Goal: Information Seeking & Learning: Learn about a topic

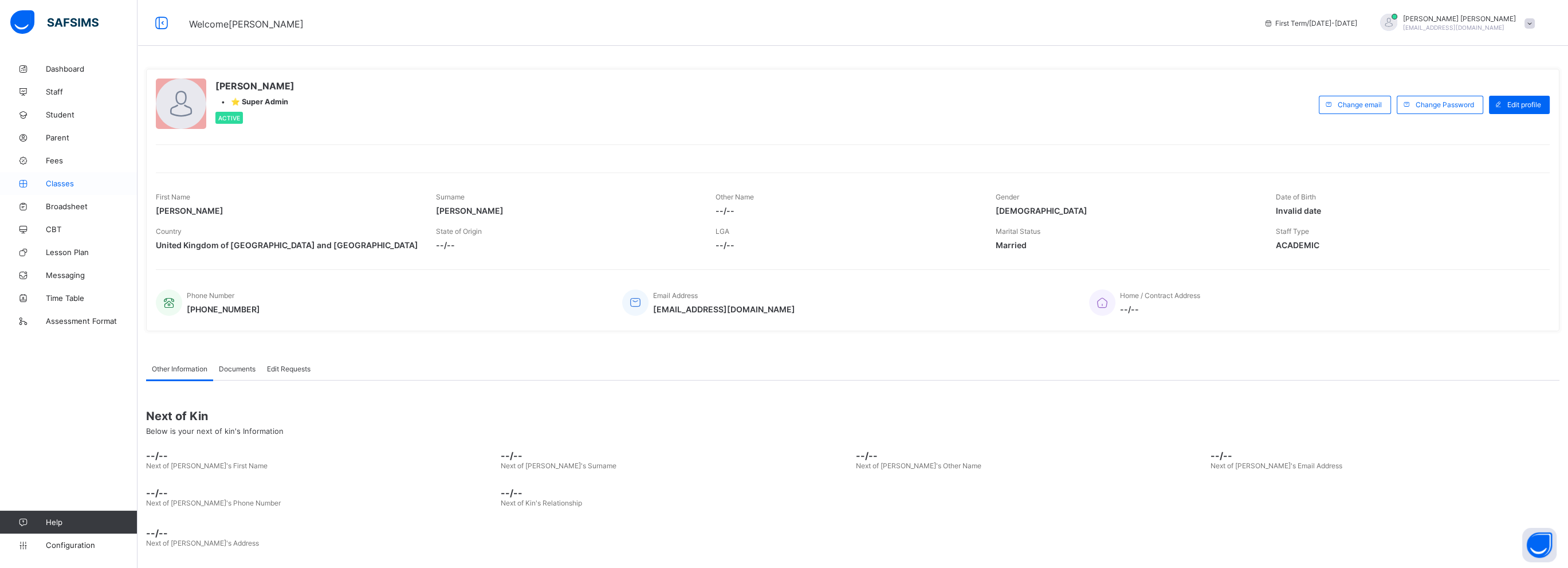
click at [61, 182] on span "Classes" at bounding box center [91, 183] width 91 height 9
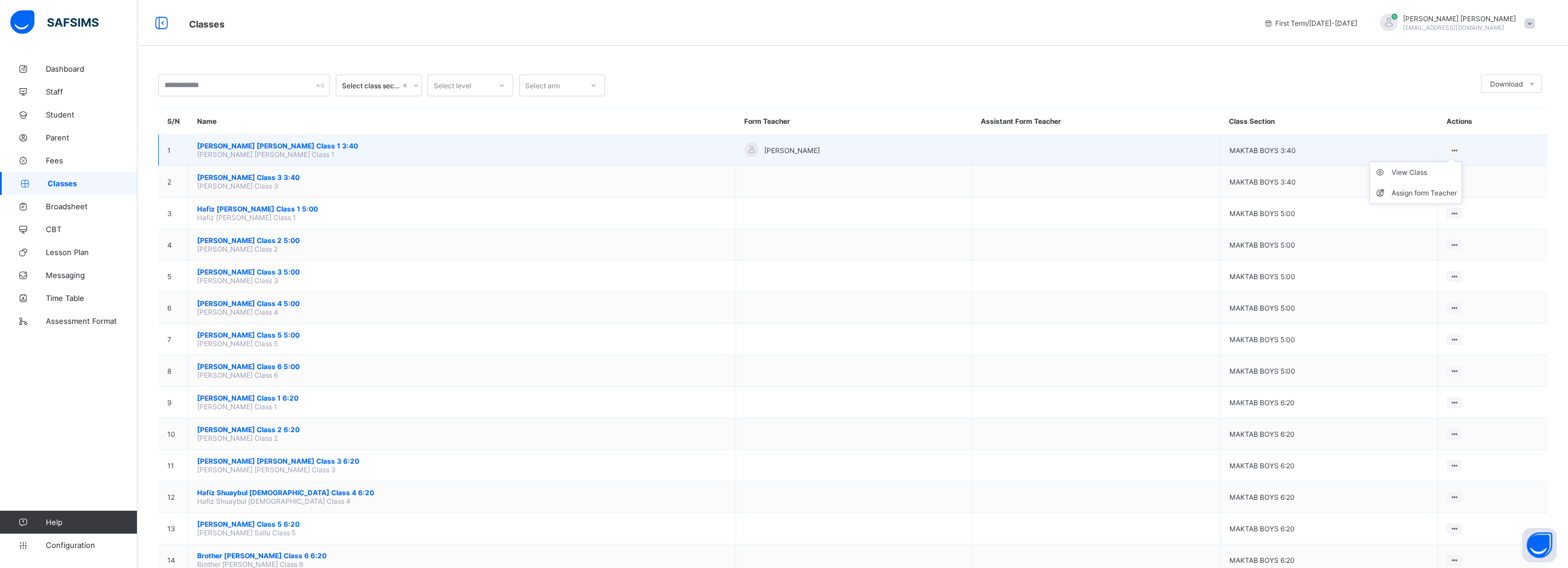
click at [1451, 161] on ul "View Class Assign form Teacher" at bounding box center [1415, 182] width 93 height 42
click at [1439, 194] on div "Assign form Teacher" at bounding box center [1424, 193] width 66 height 11
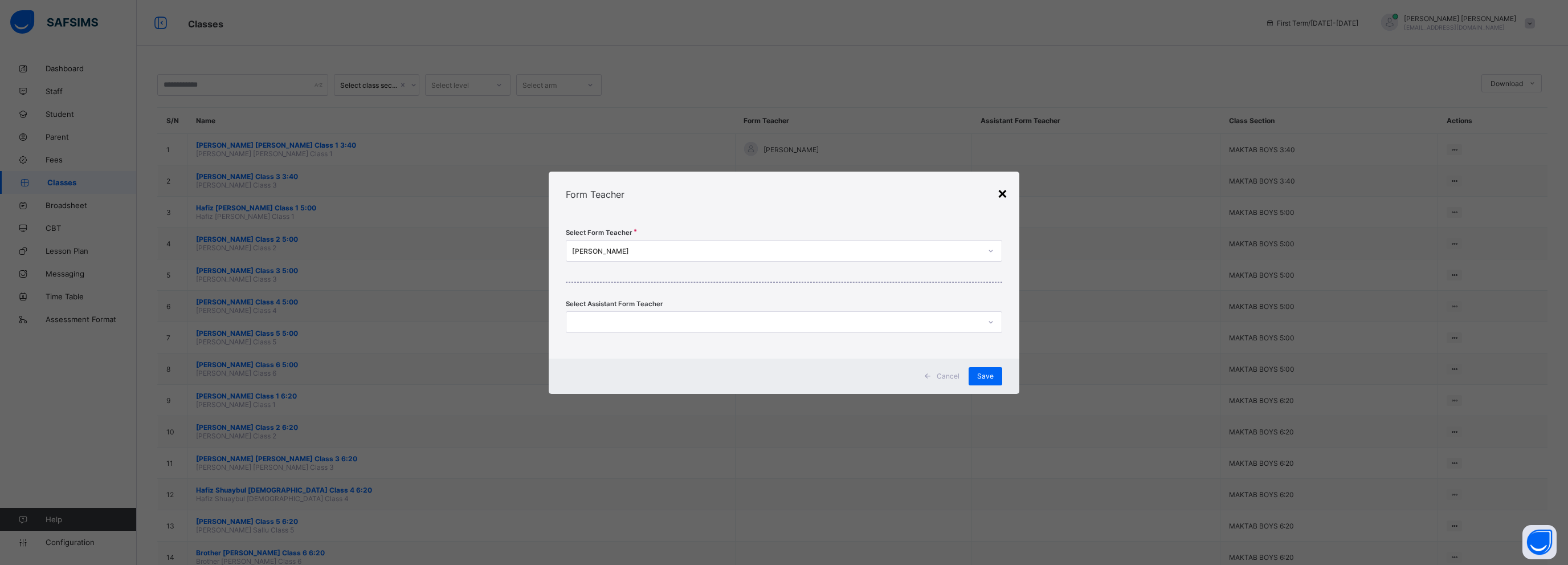
click at [1002, 194] on div "×" at bounding box center [1002, 193] width 11 height 19
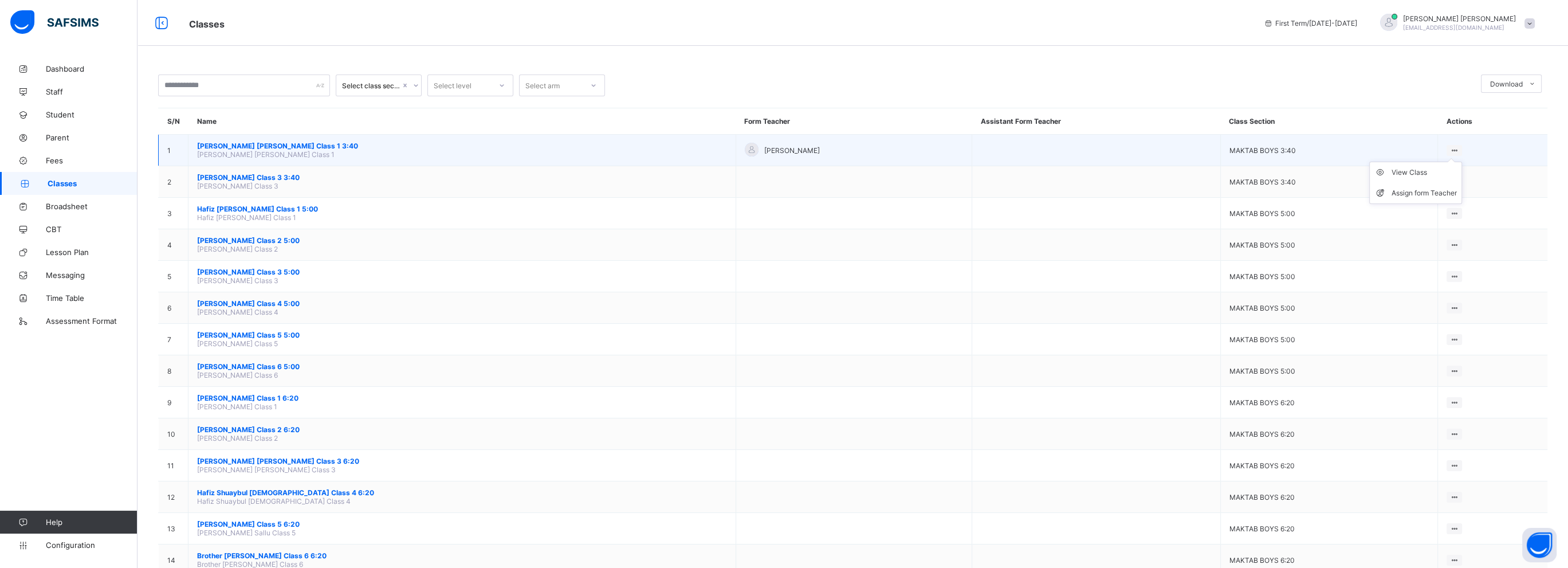
click at [1454, 161] on ul "View Class Assign form Teacher" at bounding box center [1415, 182] width 93 height 42
click at [1419, 174] on div "View Class" at bounding box center [1424, 172] width 66 height 11
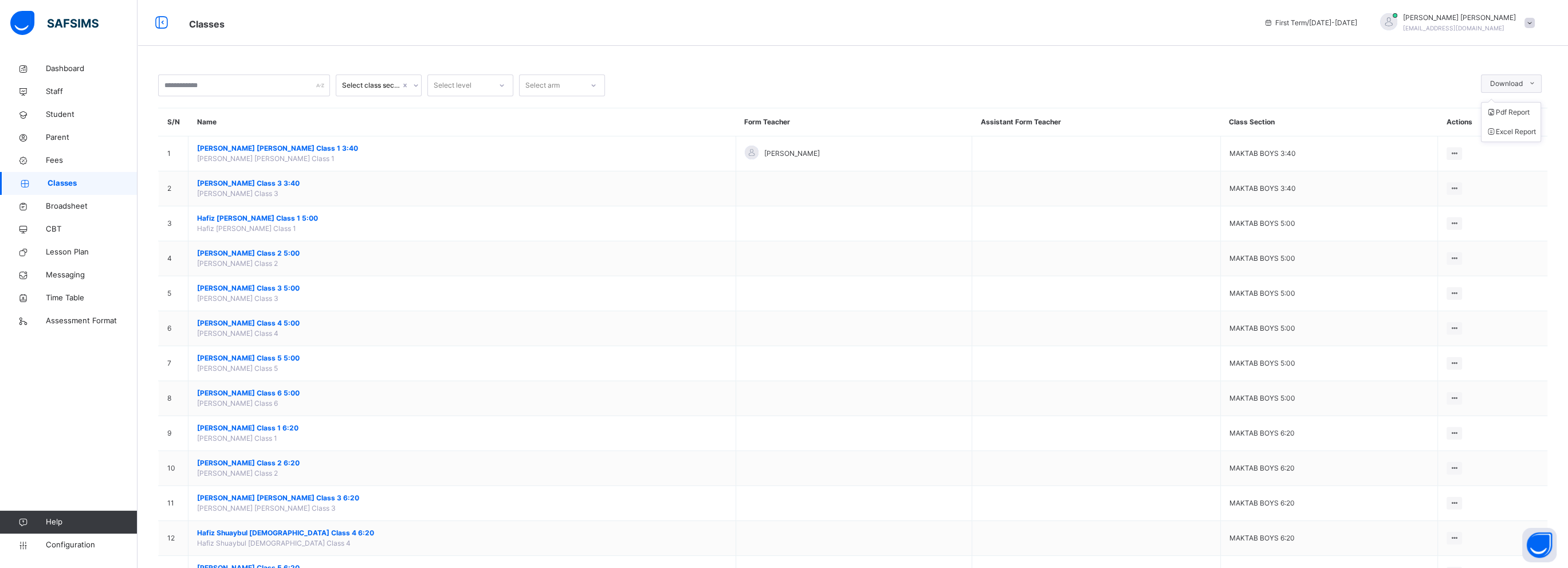
drag, startPoint x: 264, startPoint y: 148, endPoint x: 1537, endPoint y: 86, distance: 1274.5
click at [1536, 86] on icon at bounding box center [1533, 83] width 9 height 9
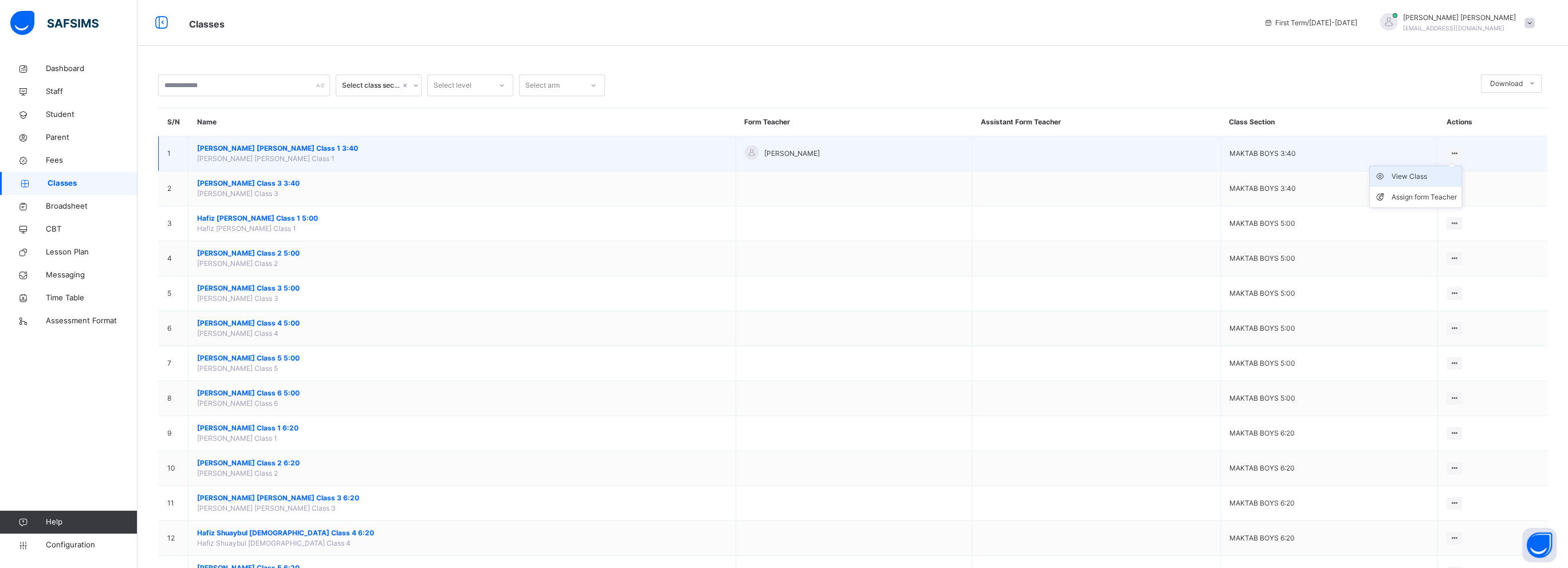
click at [1417, 178] on div "View Class" at bounding box center [1424, 177] width 66 height 11
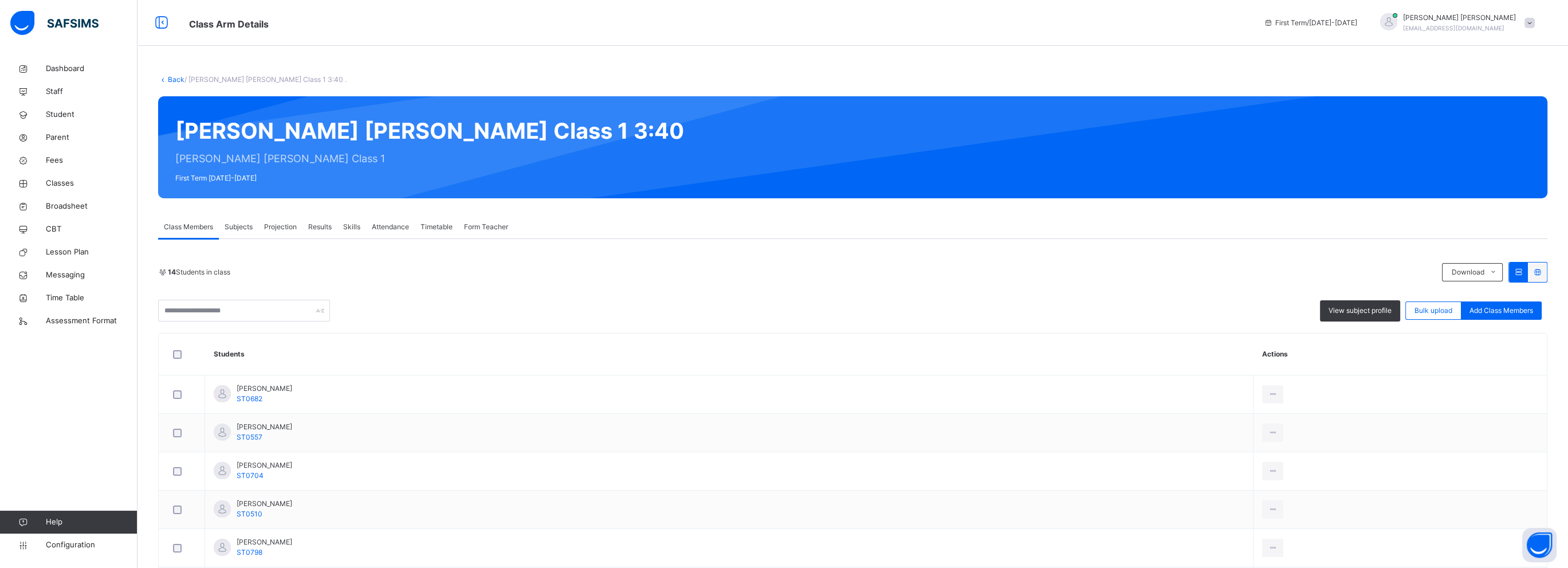
click at [358, 139] on div "[PERSON_NAME] [PERSON_NAME] Class 1 3:40 [PERSON_NAME] [PERSON_NAME] Class 1 Fi…" at bounding box center [853, 148] width 1390 height 102
drag, startPoint x: 358, startPoint y: 139, endPoint x: 303, endPoint y: 139, distance: 55.0
click at [293, 142] on div "[PERSON_NAME] [PERSON_NAME] Class 1 3:40 [PERSON_NAME] [PERSON_NAME] Class 1 Fi…" at bounding box center [853, 148] width 1390 height 102
click at [245, 222] on span "Subjects" at bounding box center [238, 227] width 28 height 10
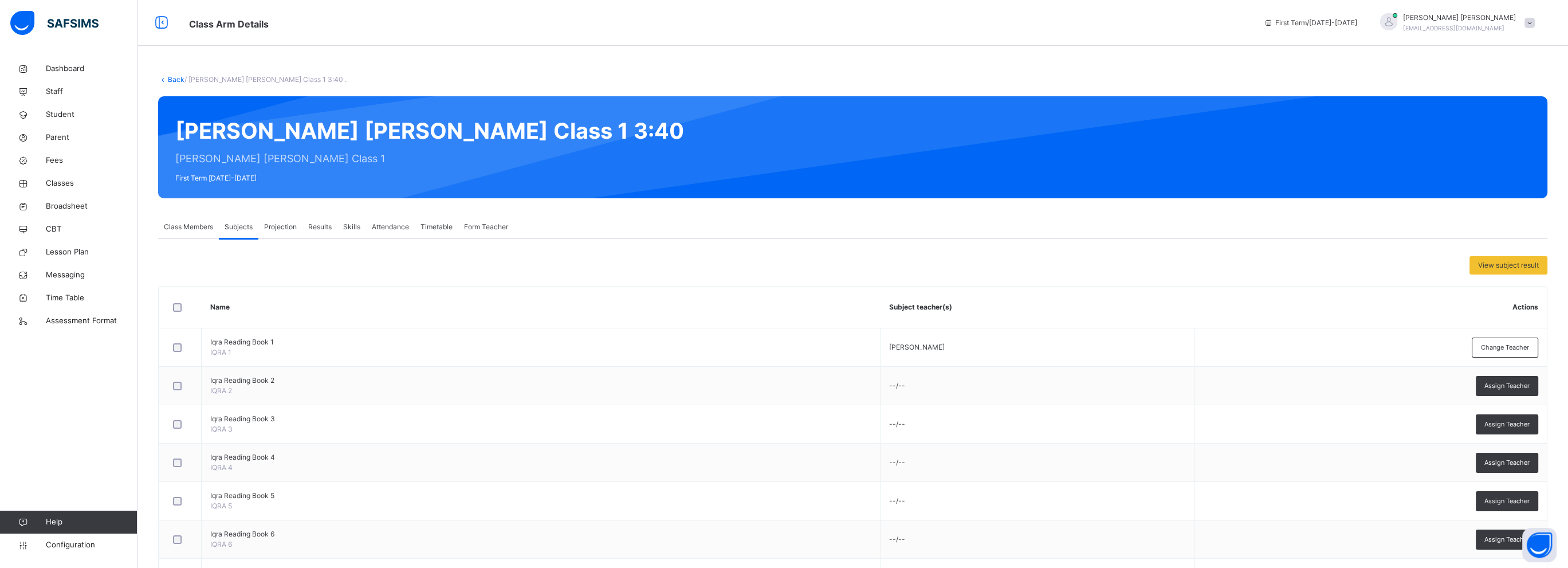
click at [273, 224] on span "Projection" at bounding box center [281, 227] width 33 height 10
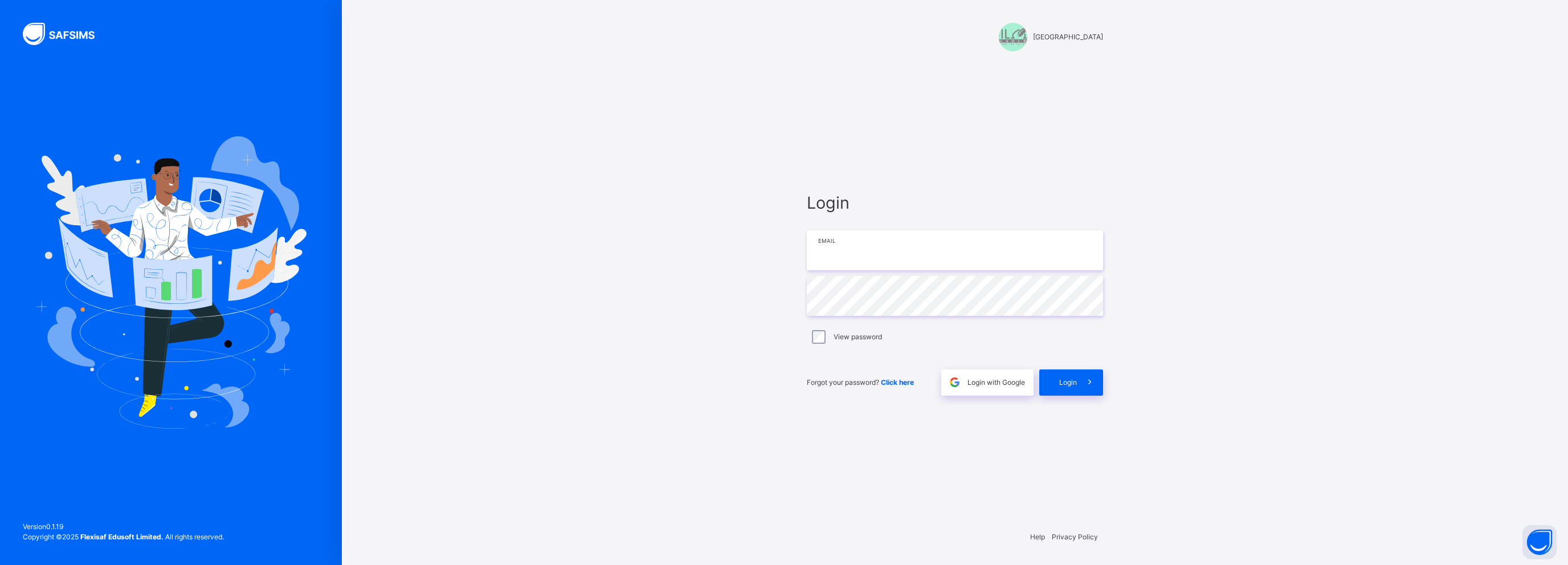
type input "**********"
click at [874, 338] on label "View password" at bounding box center [858, 337] width 48 height 10
click at [1077, 377] on span at bounding box center [1090, 383] width 26 height 26
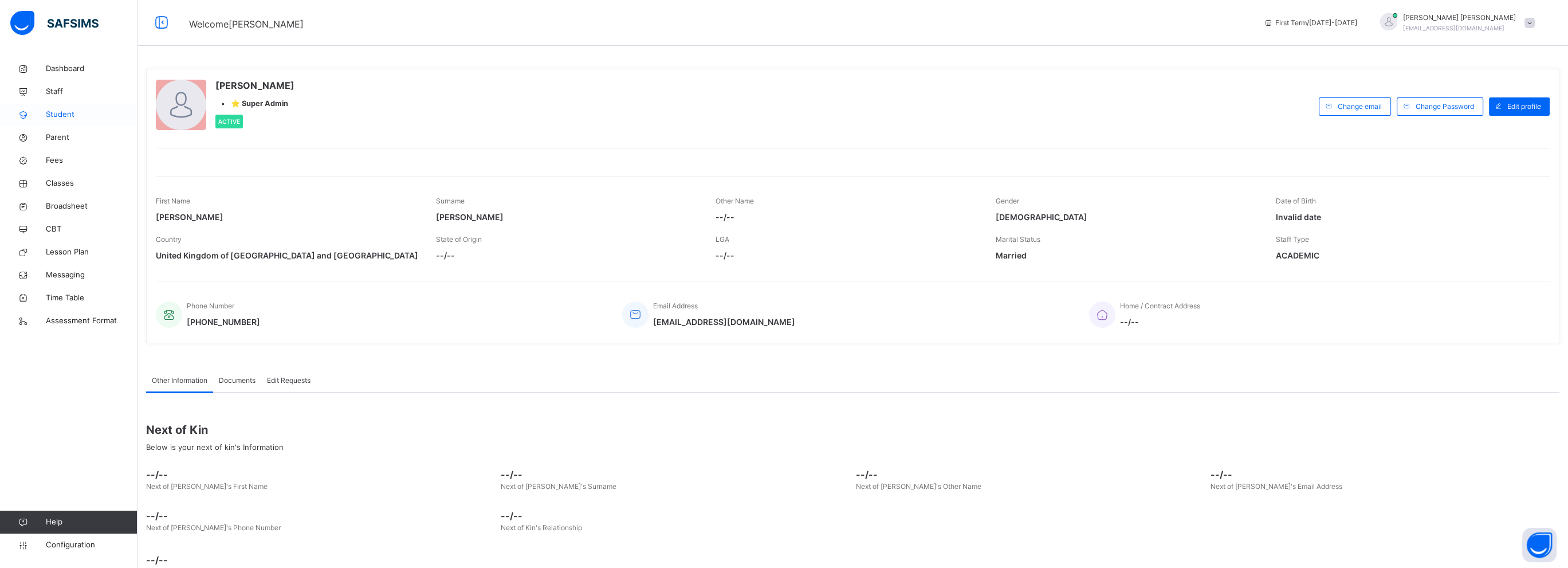
click at [38, 120] on link "Student" at bounding box center [69, 115] width 137 height 23
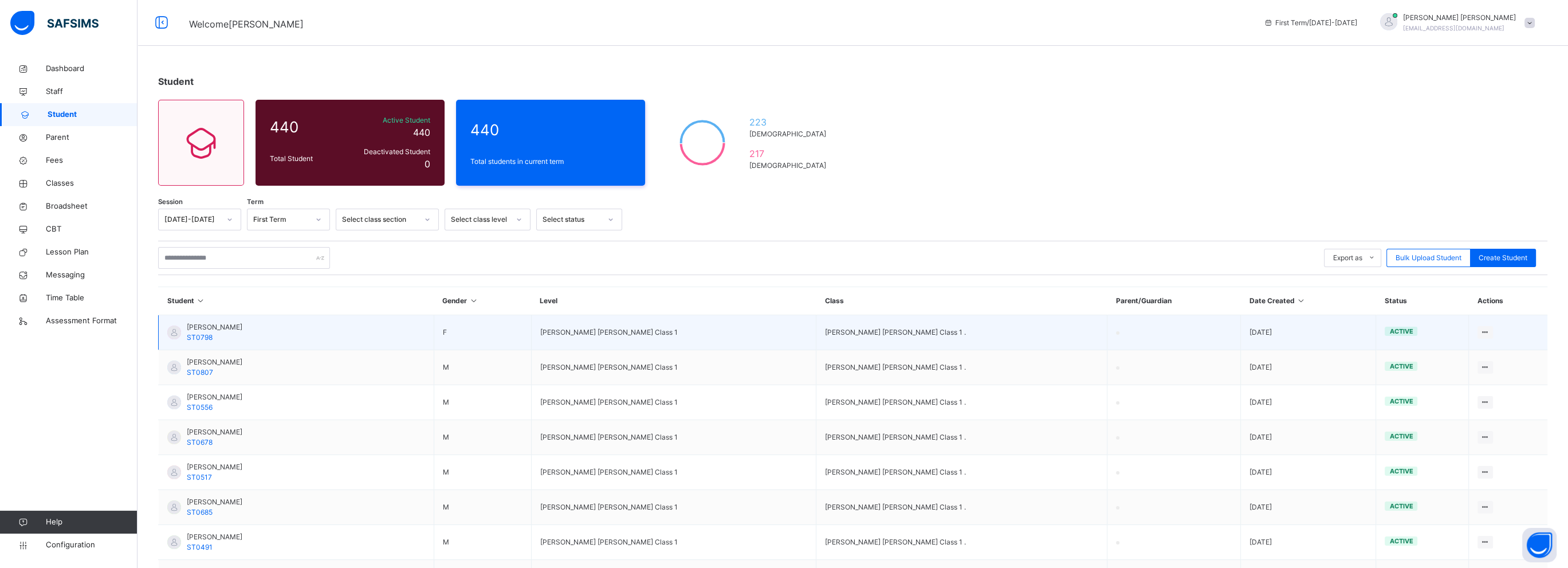
click at [197, 333] on span "ST0798" at bounding box center [199, 337] width 26 height 9
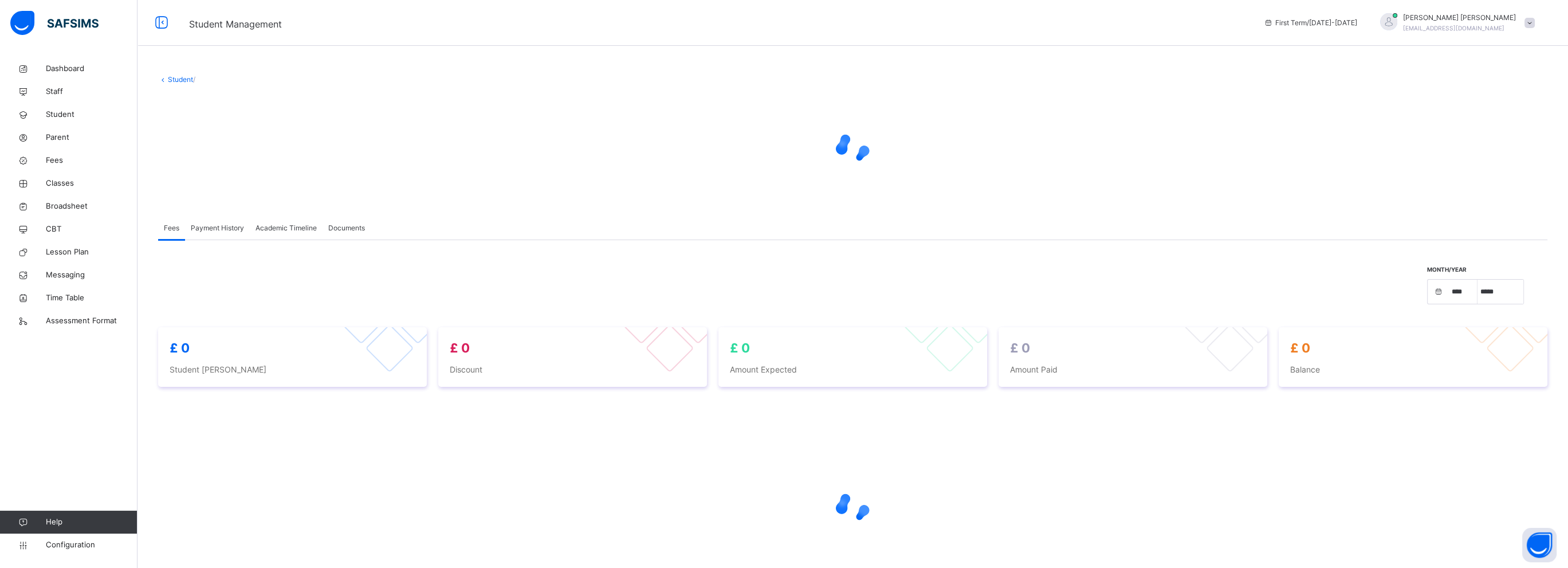
select select "****"
select select "*"
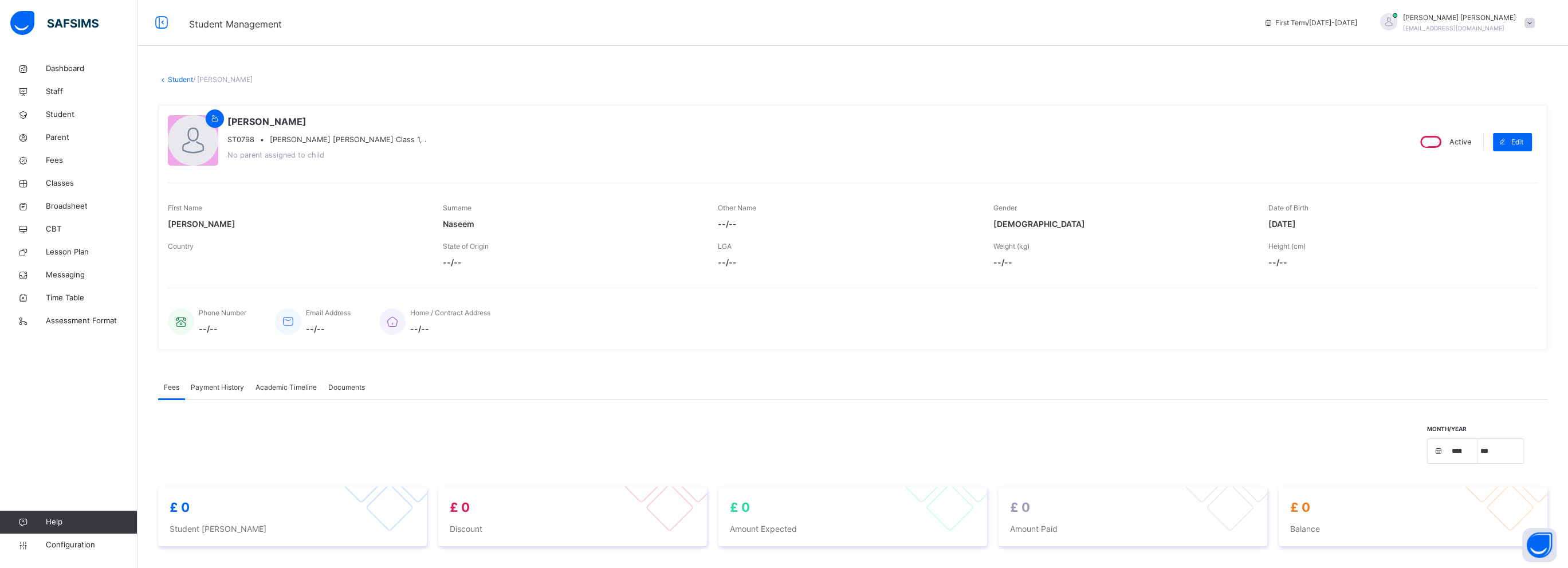
click at [1547, 140] on div "[PERSON_NAME] ST0798 • [PERSON_NAME] [PERSON_NAME] Class 1, . No parent assigne…" at bounding box center [853, 227] width 1390 height 245
click at [1532, 140] on div "Edit" at bounding box center [1513, 142] width 39 height 18
select select "**"
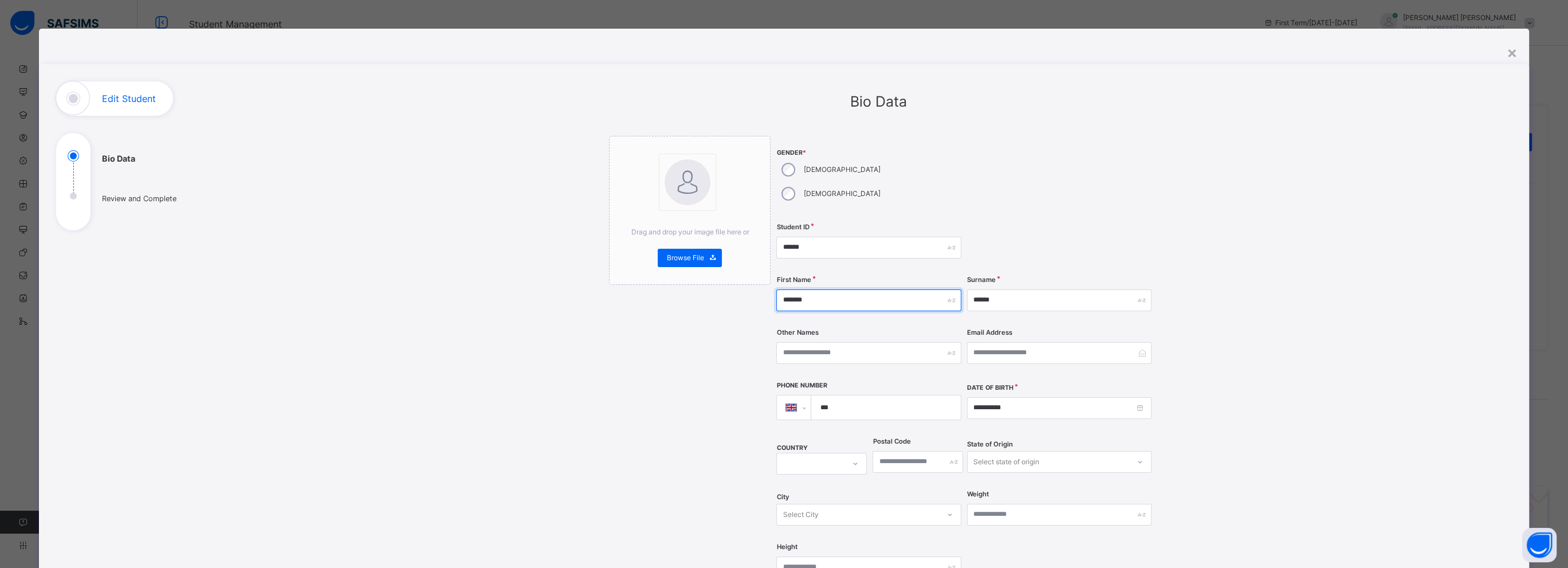
click at [868, 289] on input "******" at bounding box center [868, 300] width 185 height 22
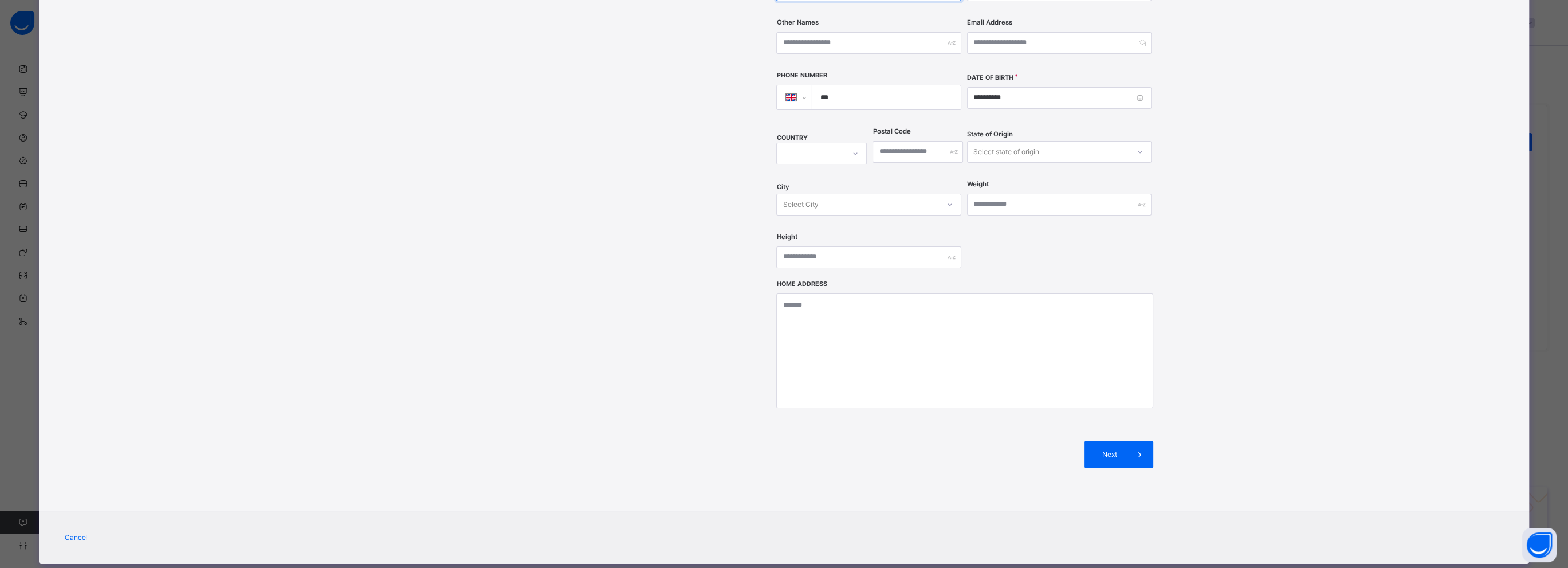
scroll to position [23, 0]
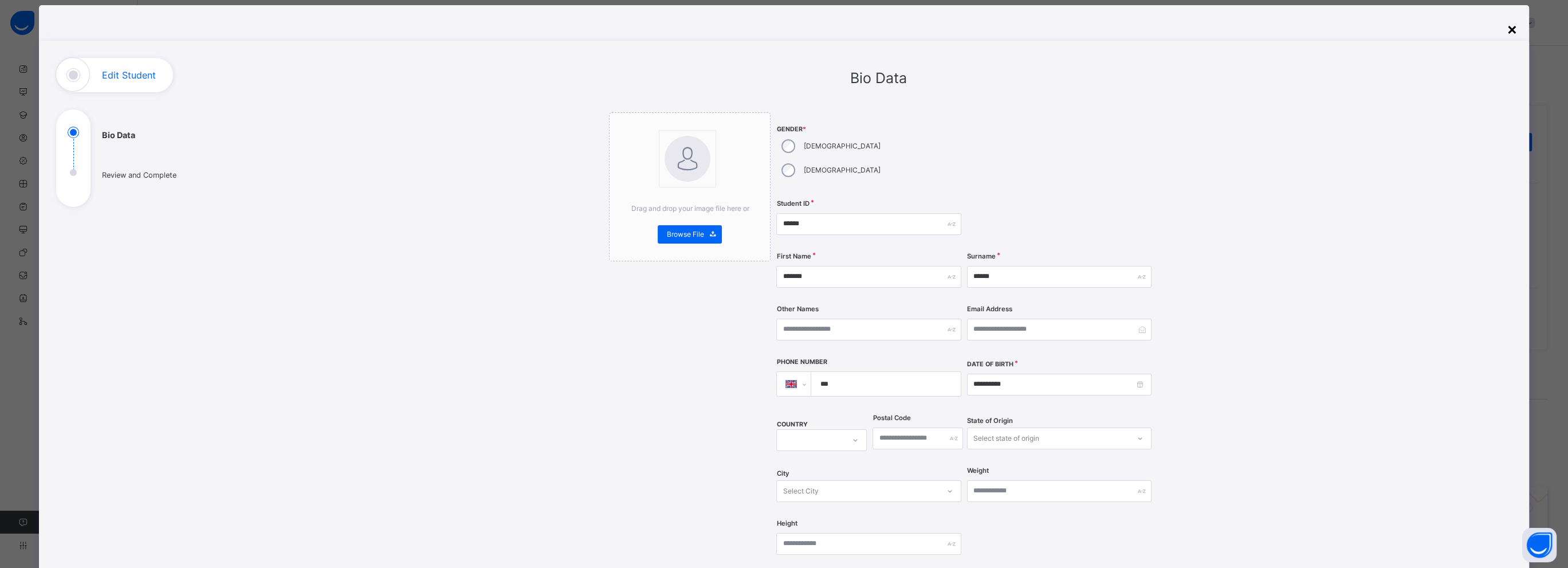
click at [1511, 27] on div "×" at bounding box center [1512, 28] width 11 height 24
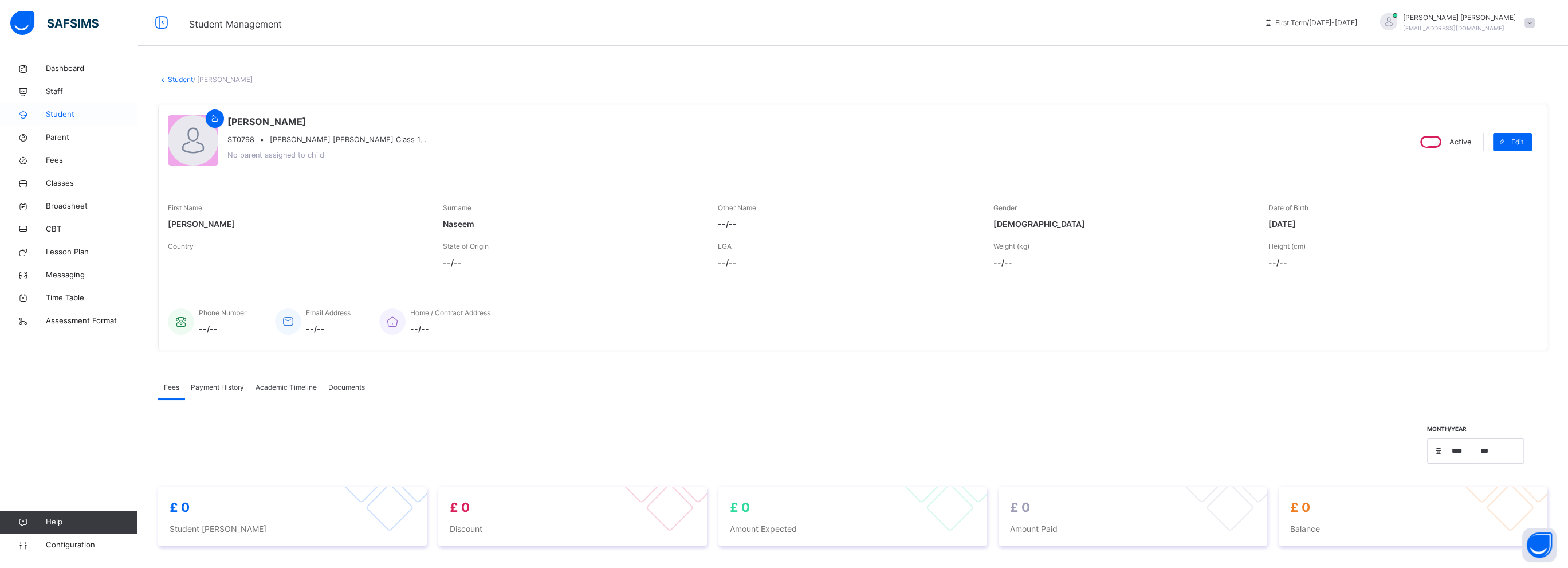
click at [60, 116] on span "Student" at bounding box center [91, 115] width 91 height 11
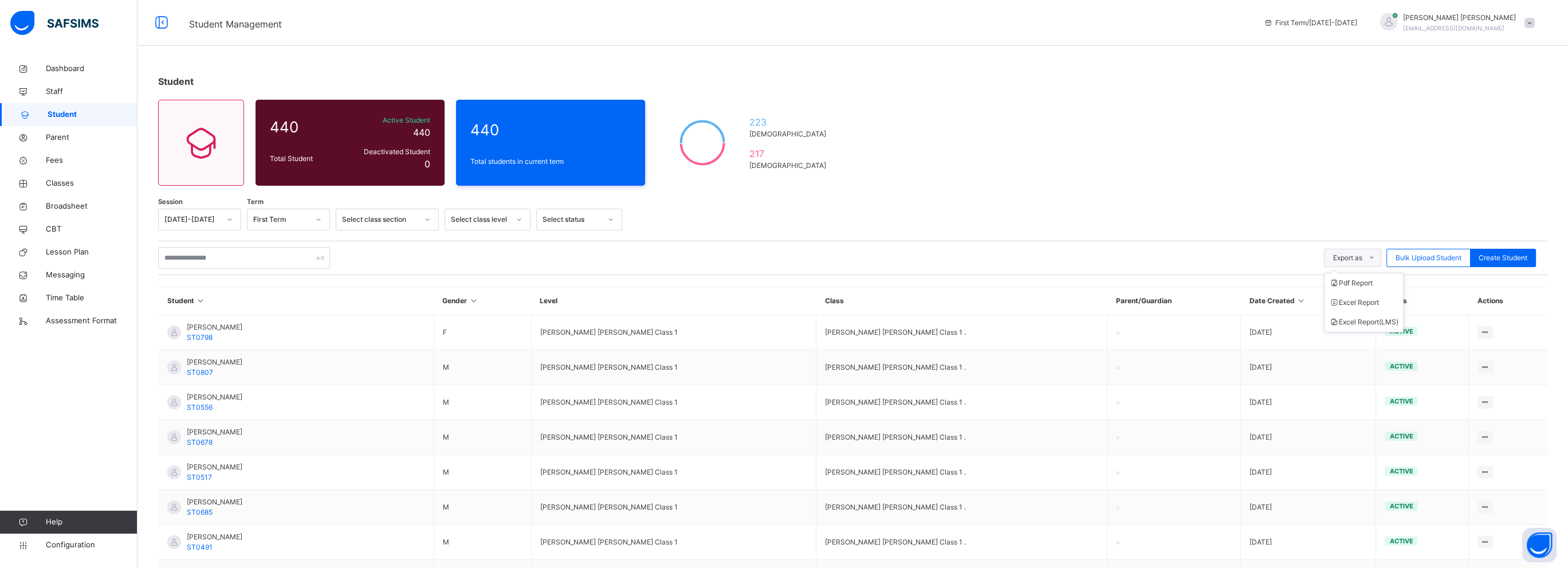
click at [1352, 253] on span "Export as" at bounding box center [1348, 258] width 29 height 10
click at [1379, 299] on li "Excel Report" at bounding box center [1364, 302] width 79 height 20
click at [1357, 273] on ul "Pdf Report Excel Report Excel Report (LMS)" at bounding box center [1364, 303] width 79 height 60
click at [1368, 325] on li "Excel Report (LMS)" at bounding box center [1364, 322] width 79 height 20
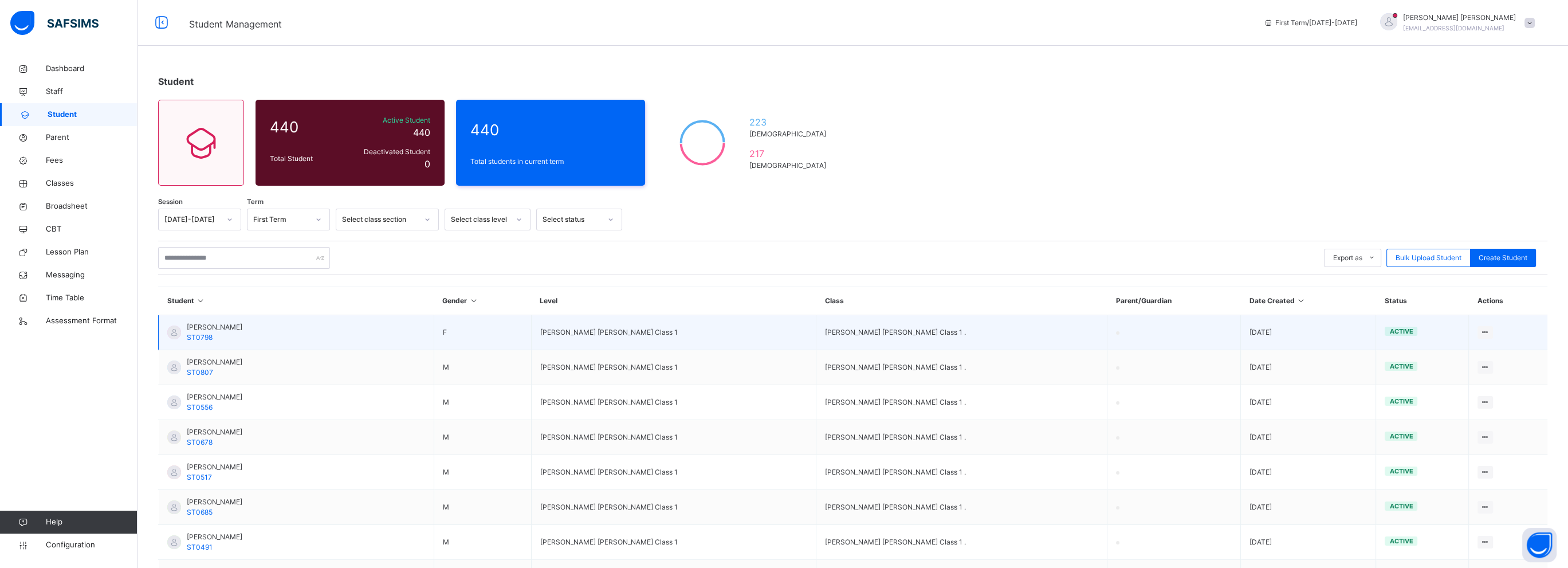
click at [545, 328] on td "[PERSON_NAME] [PERSON_NAME] Class 1" at bounding box center [673, 332] width 285 height 35
click at [597, 328] on td "[PERSON_NAME] [PERSON_NAME] Class 1" at bounding box center [673, 332] width 285 height 35
click at [960, 320] on td "[PERSON_NAME] [PERSON_NAME] Class 1 ." at bounding box center [962, 332] width 291 height 35
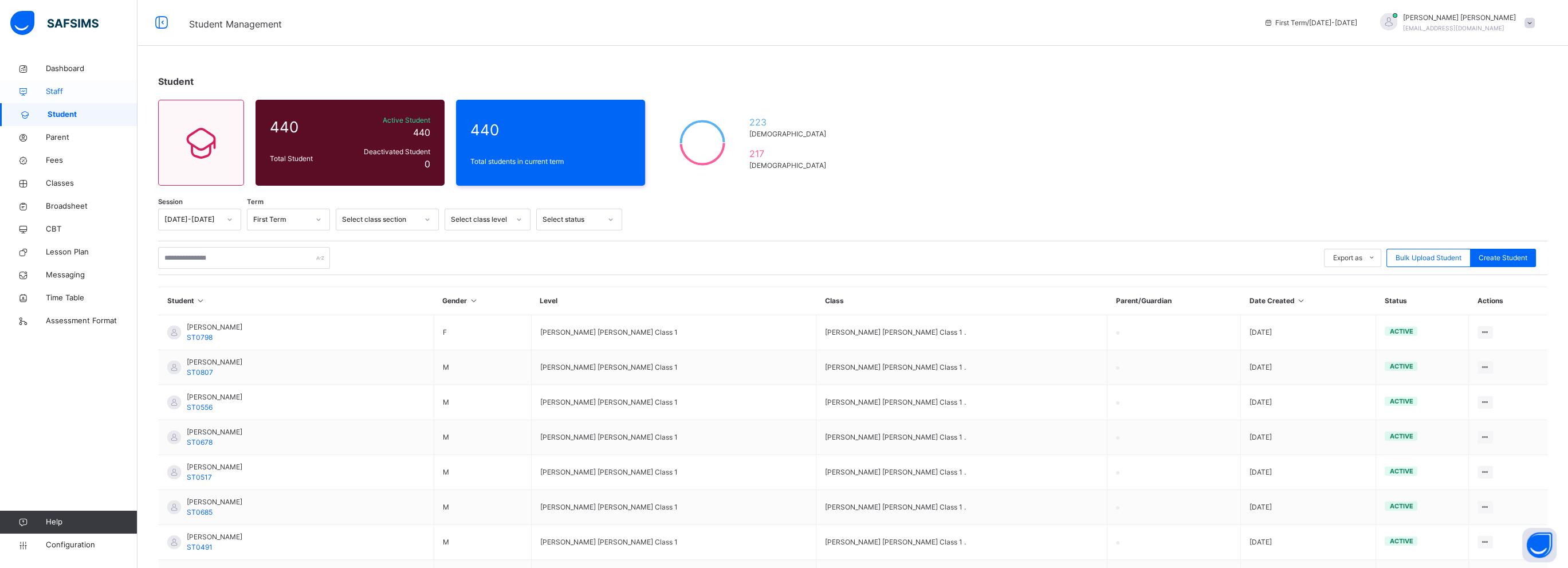
click at [48, 91] on span "Staff" at bounding box center [91, 91] width 91 height 11
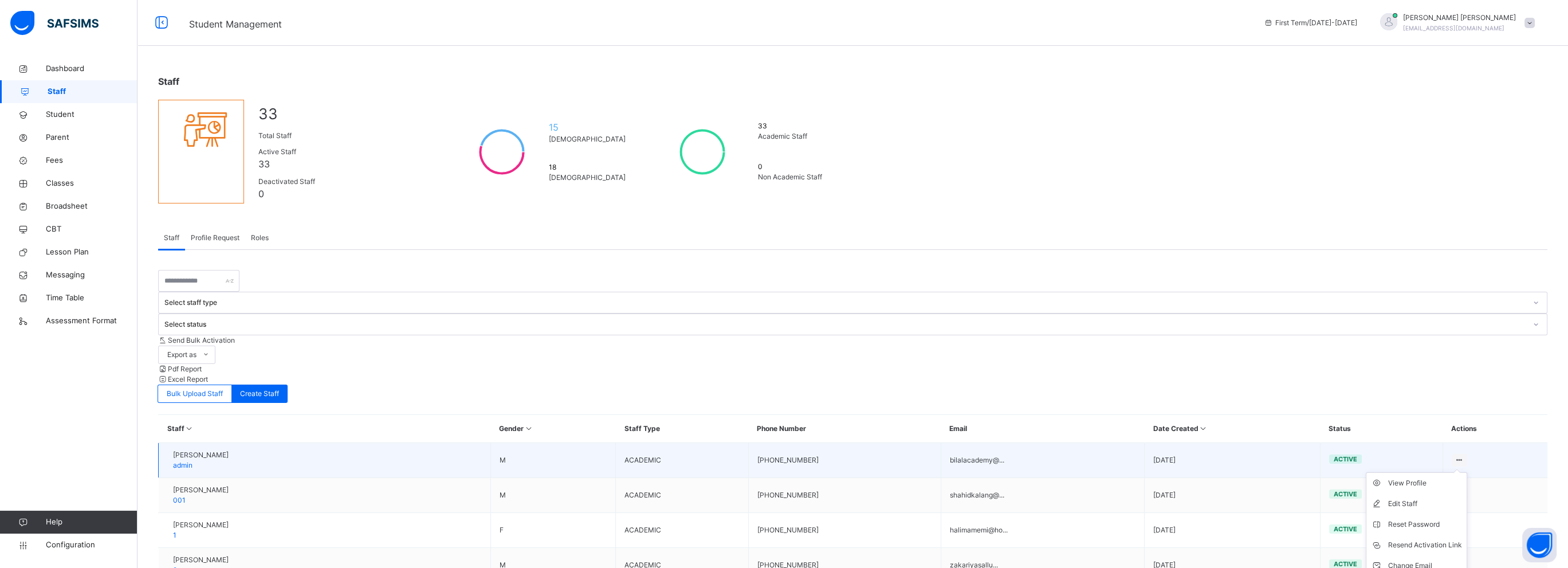
click at [1463, 472] on ul "View Profile Edit Staff Reset Password Resend Activation Link Change Email Dele…" at bounding box center [1416, 535] width 102 height 125
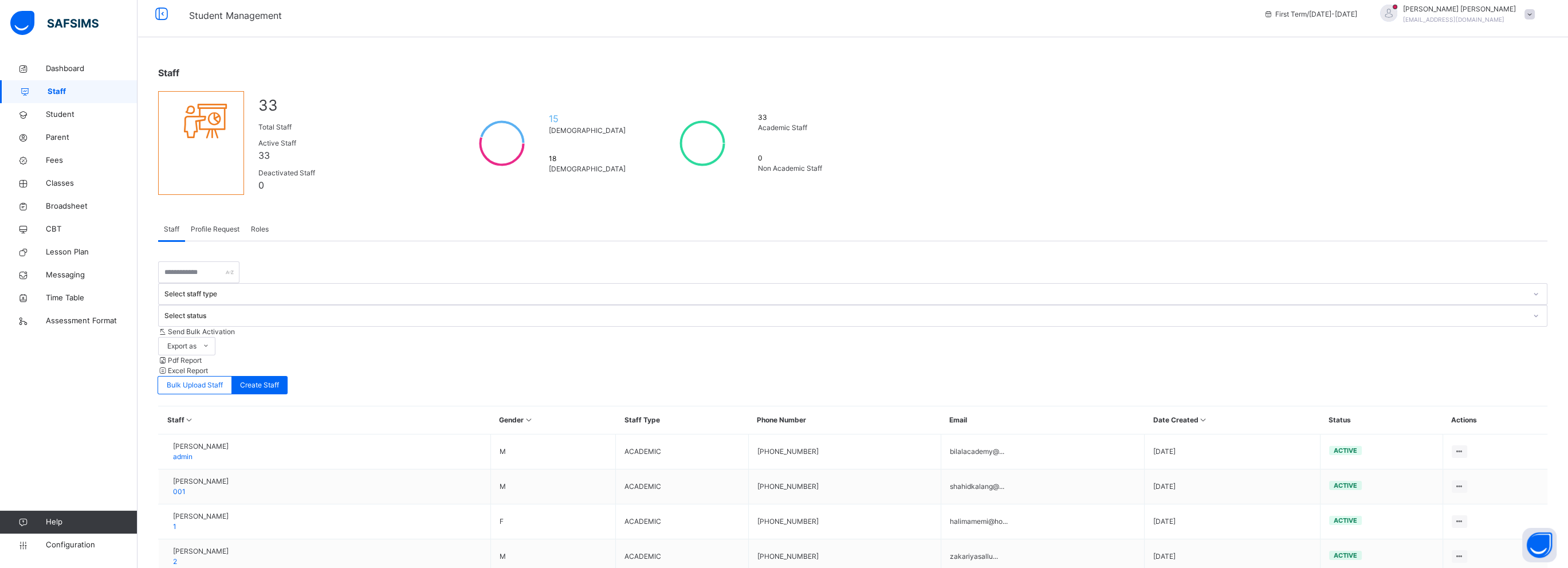
scroll to position [163, 0]
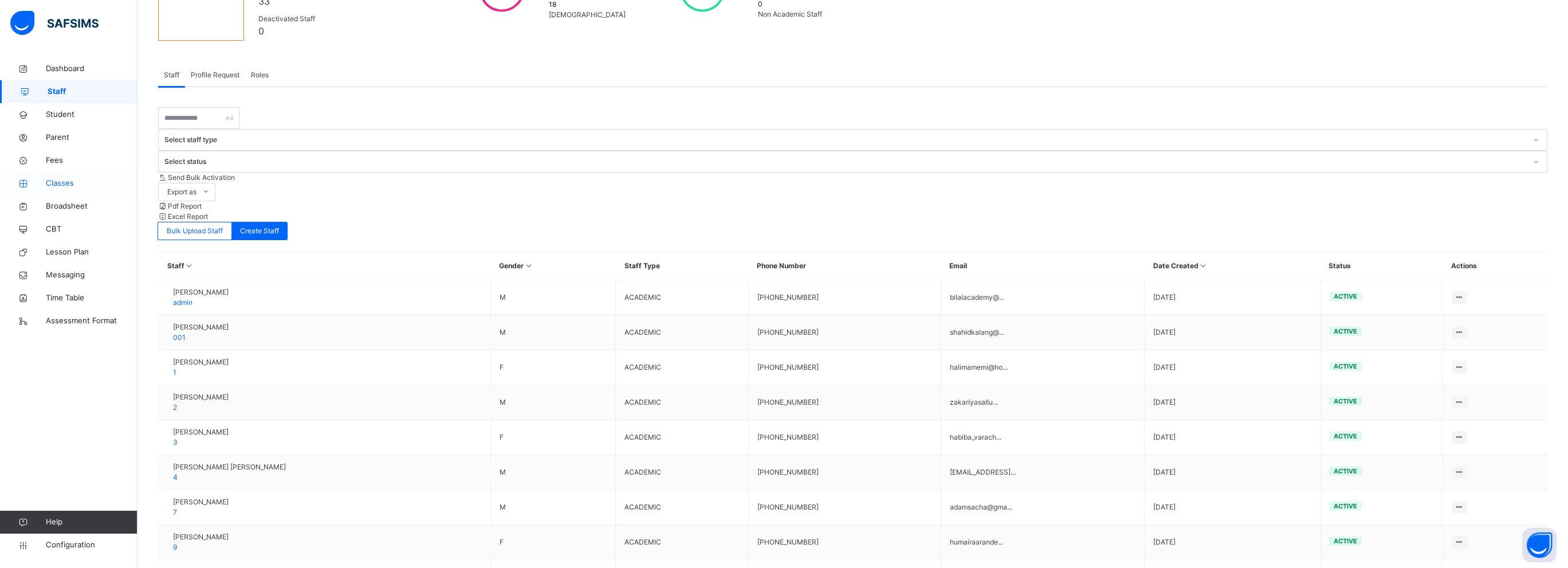
click at [57, 180] on span "Classes" at bounding box center [91, 183] width 91 height 11
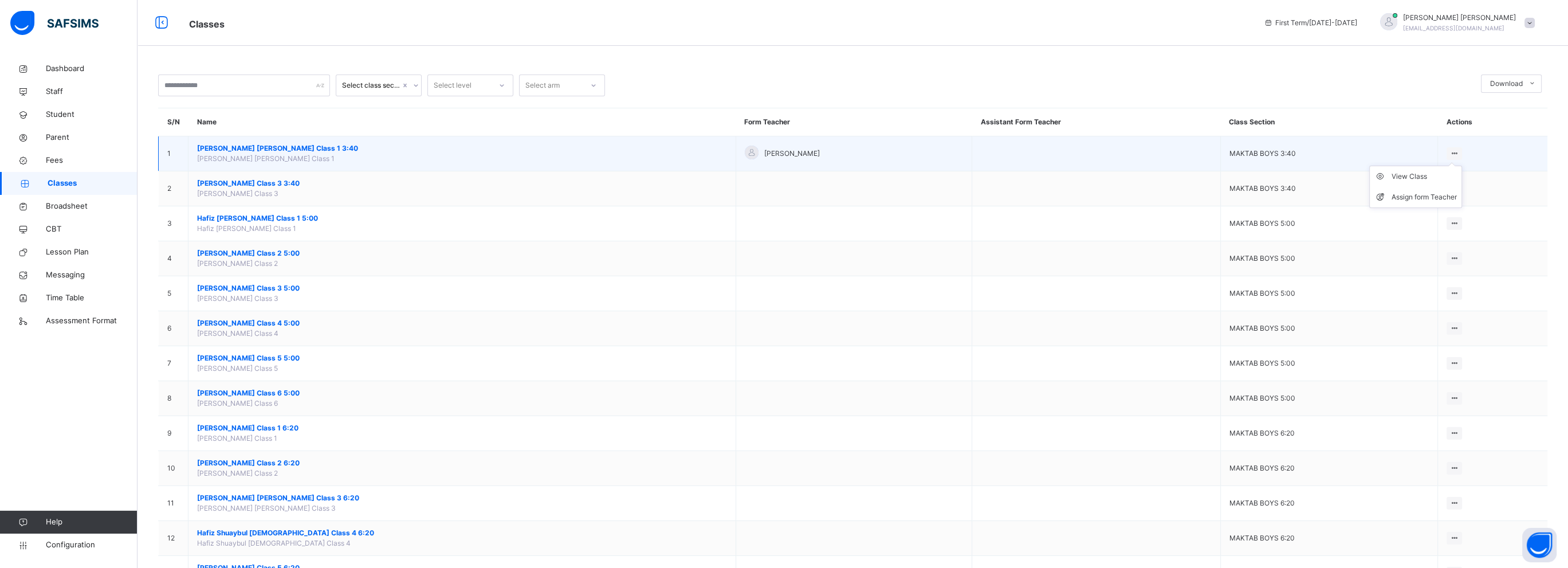
click at [1452, 152] on icon at bounding box center [1454, 153] width 9 height 9
click at [1429, 180] on div "View Class" at bounding box center [1424, 177] width 66 height 11
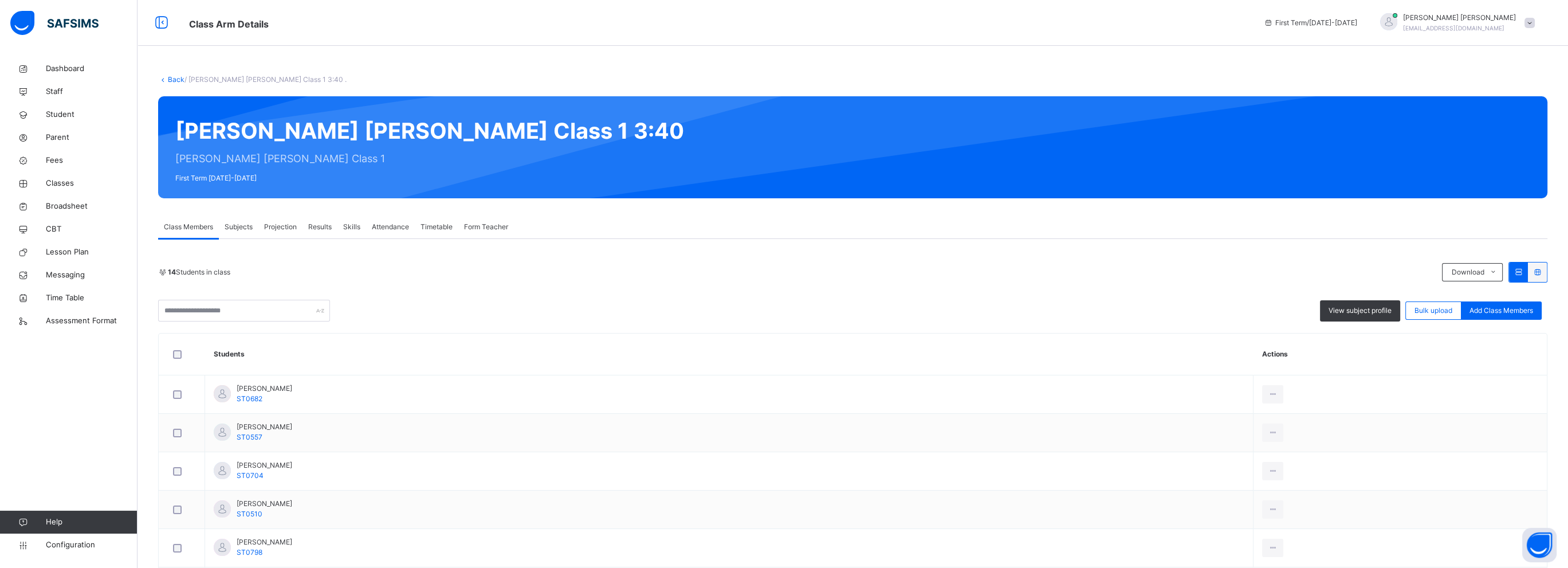
click at [247, 231] on span "Subjects" at bounding box center [238, 227] width 28 height 10
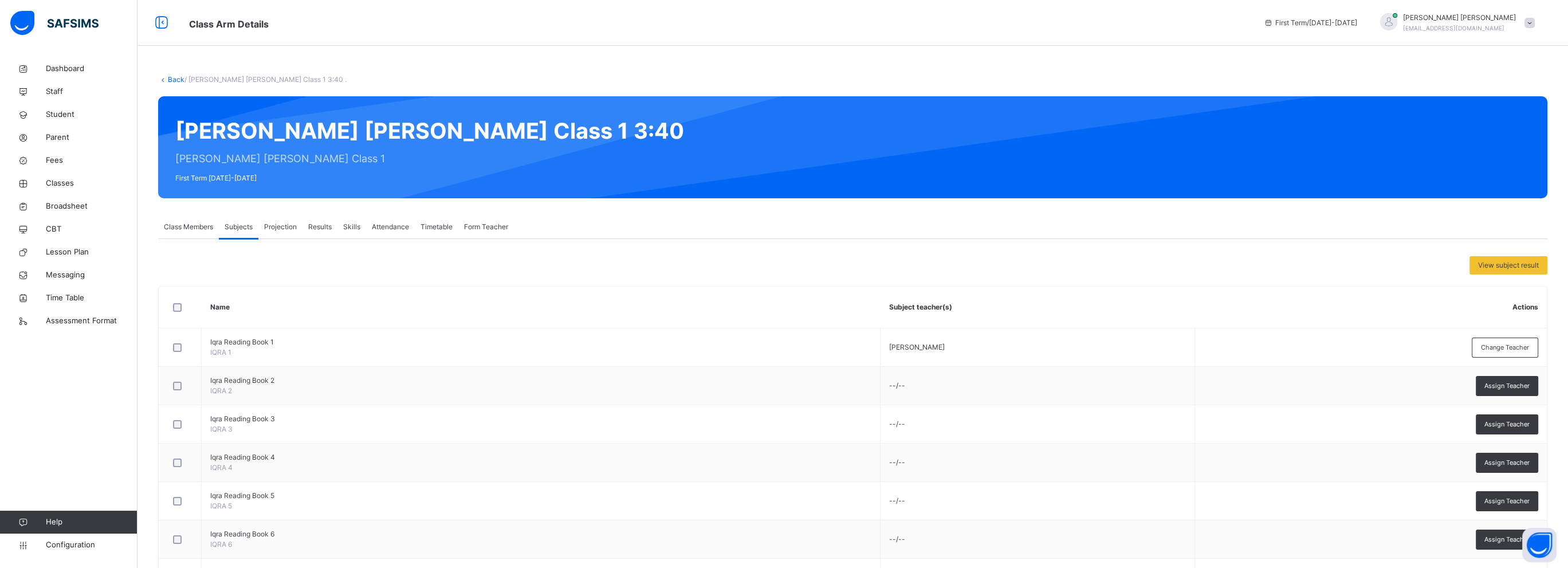
click at [286, 224] on span "Projection" at bounding box center [281, 227] width 33 height 10
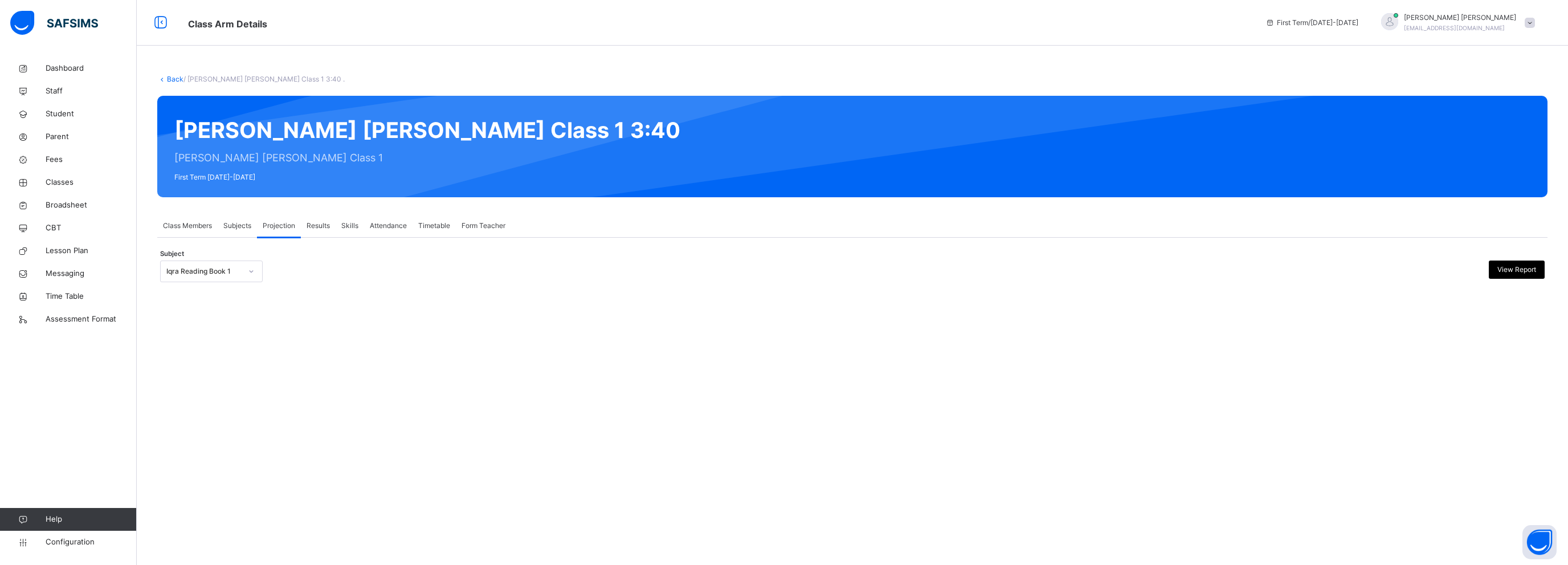
click at [328, 224] on span "Results" at bounding box center [318, 226] width 23 height 10
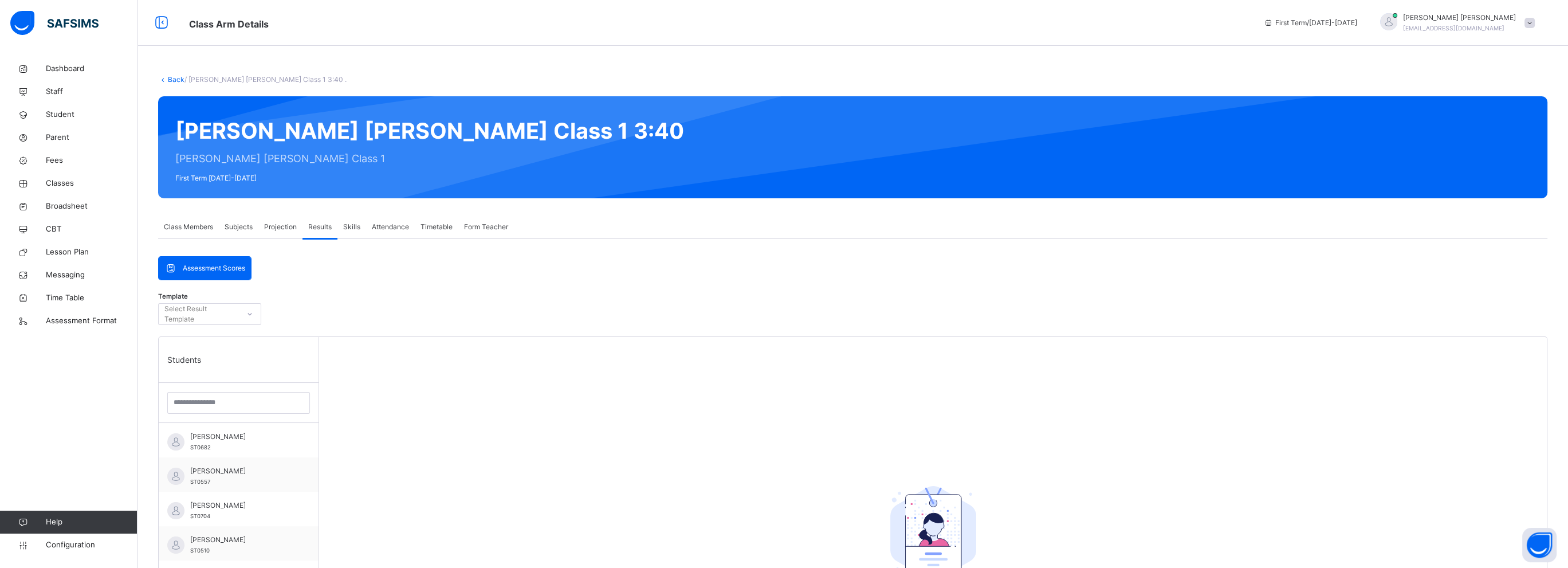
click at [487, 226] on span "Form Teacher" at bounding box center [486, 227] width 44 height 10
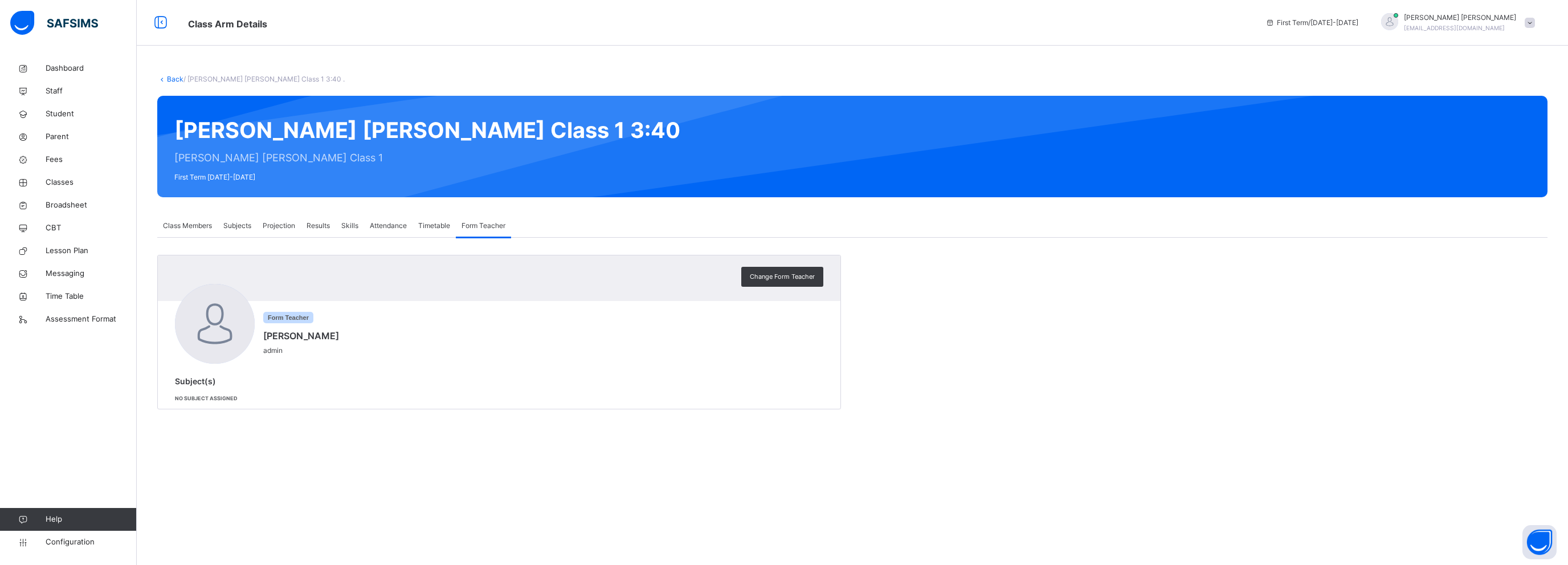
click at [435, 228] on span "Timetable" at bounding box center [434, 226] width 32 height 10
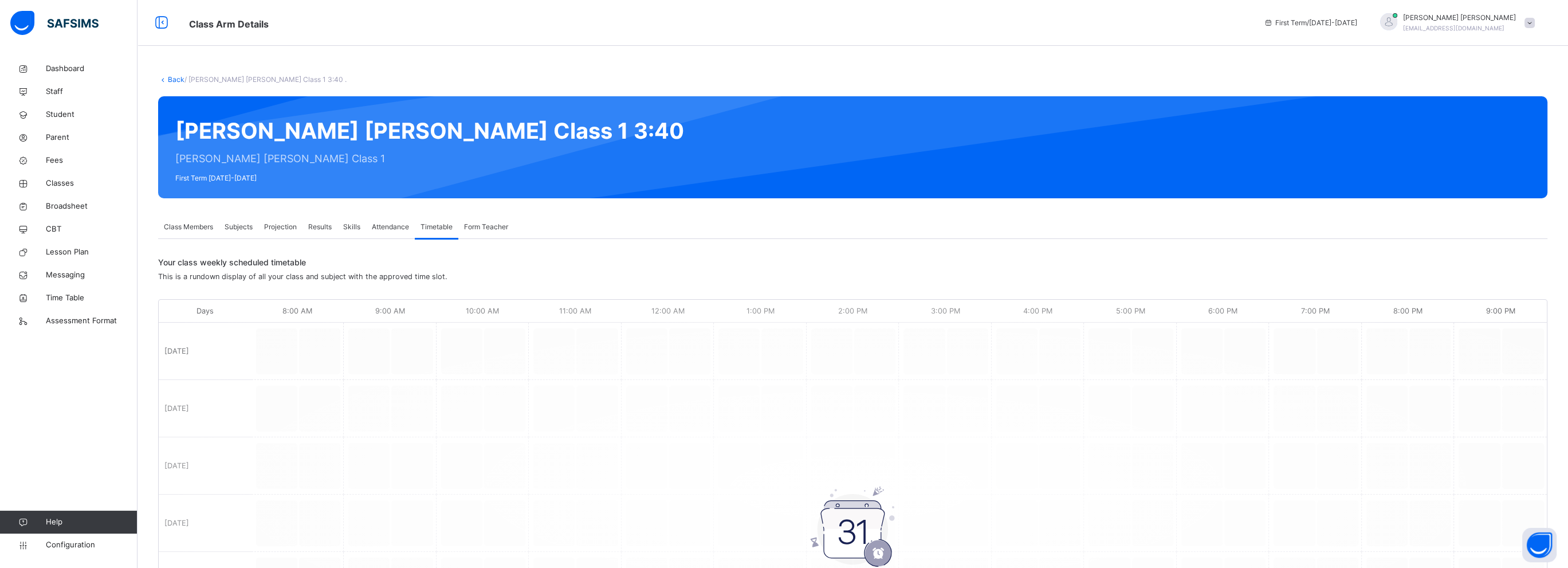
click at [376, 229] on span "Attendance" at bounding box center [390, 227] width 37 height 10
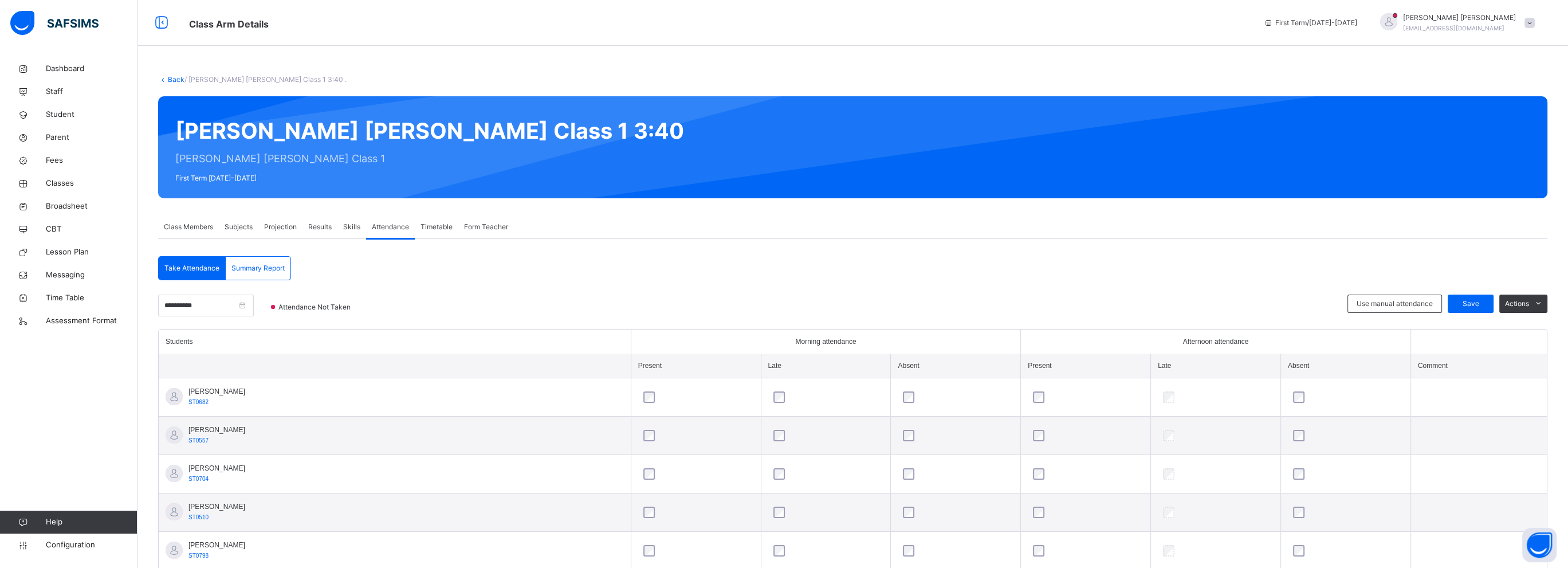
click at [350, 229] on span "Skills" at bounding box center [351, 227] width 17 height 10
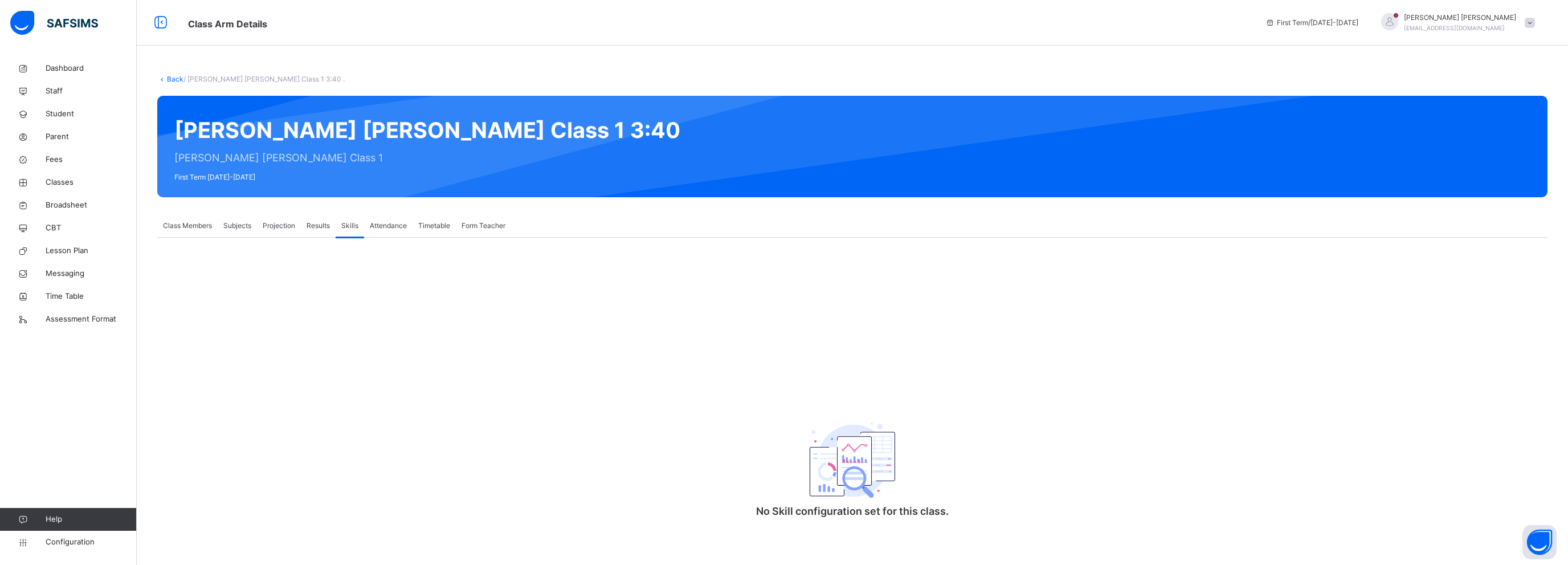
click at [312, 226] on span "Results" at bounding box center [318, 226] width 23 height 10
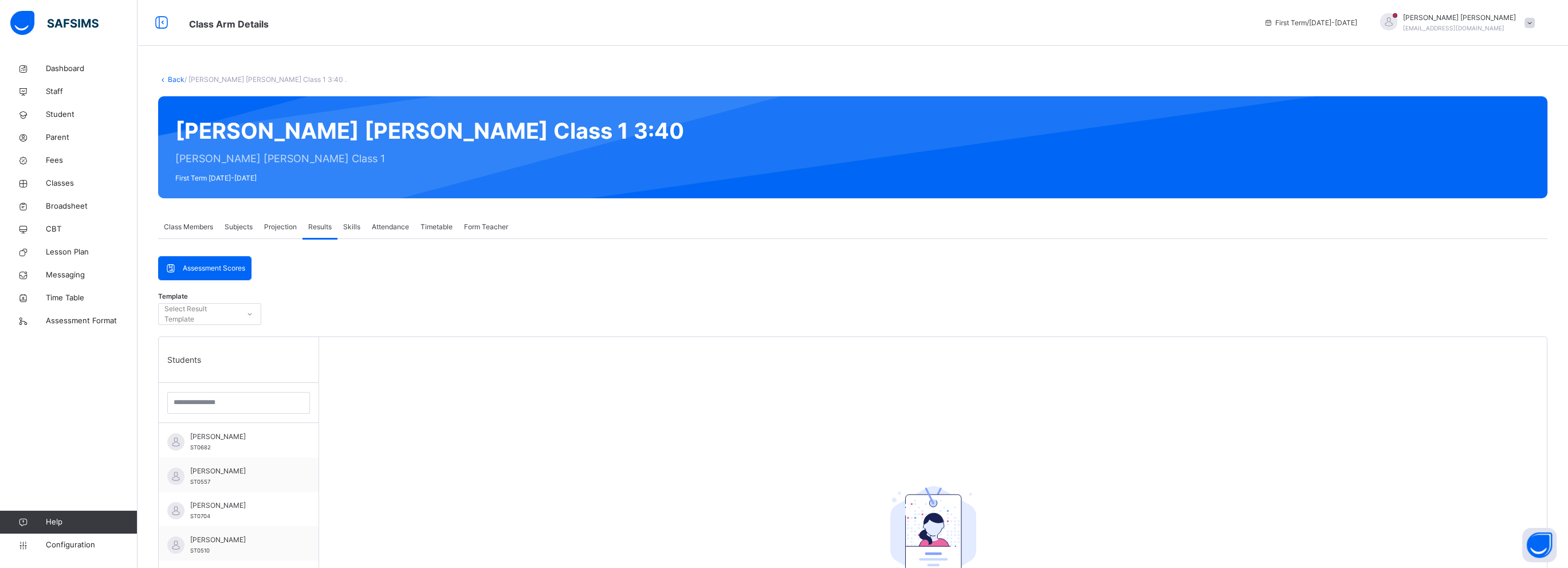
click at [269, 227] on span "Projection" at bounding box center [281, 227] width 33 height 10
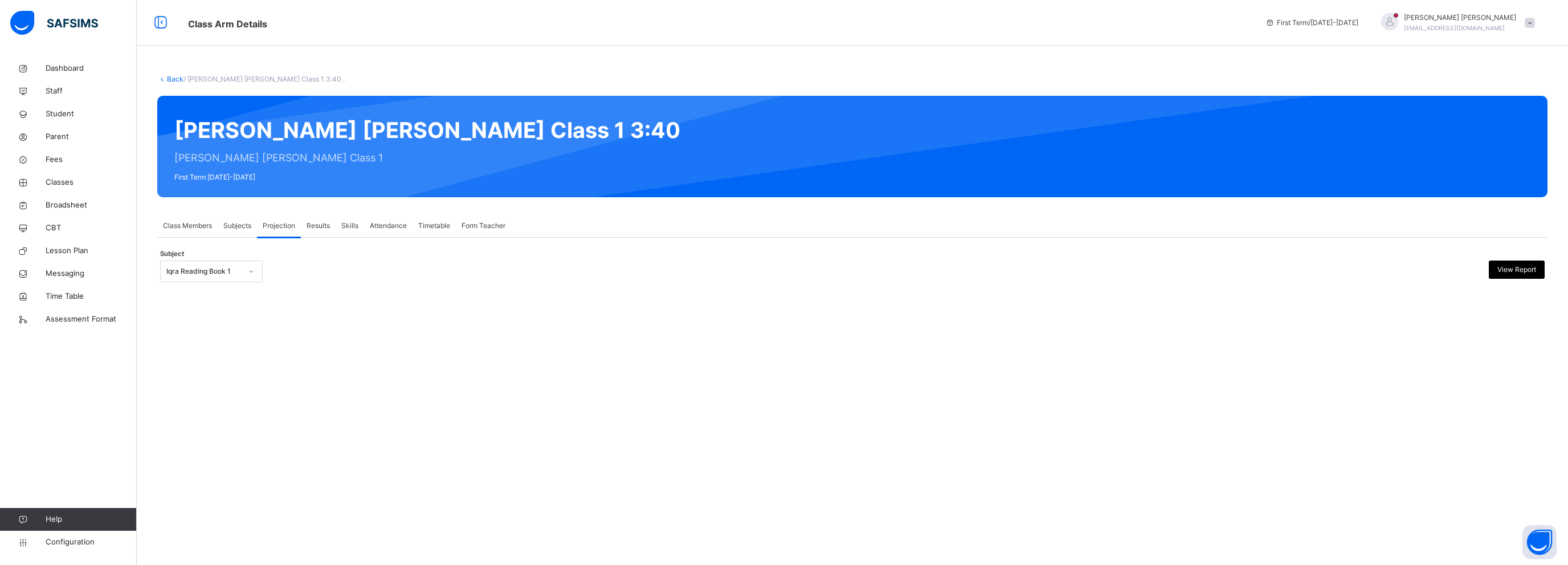
click at [243, 228] on span "Subjects" at bounding box center [237, 226] width 28 height 10
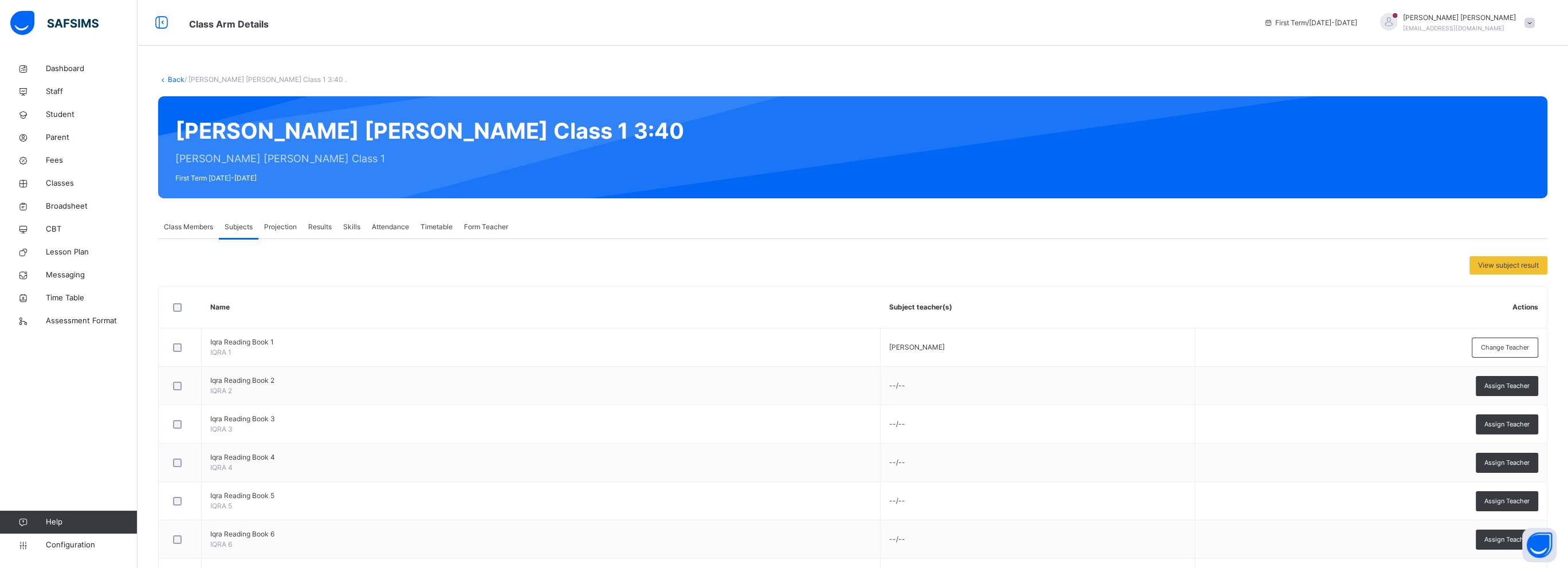
click at [190, 224] on span "Class Members" at bounding box center [189, 227] width 49 height 10
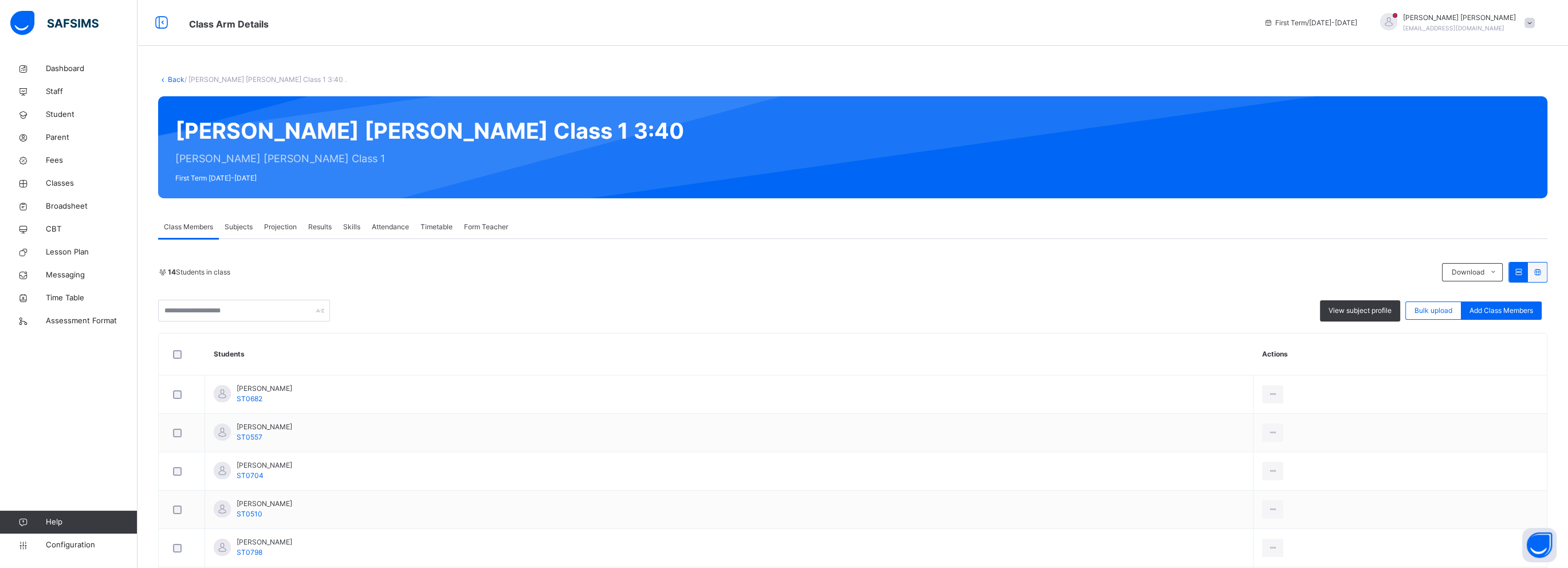
click at [235, 222] on span "Subjects" at bounding box center [238, 227] width 28 height 10
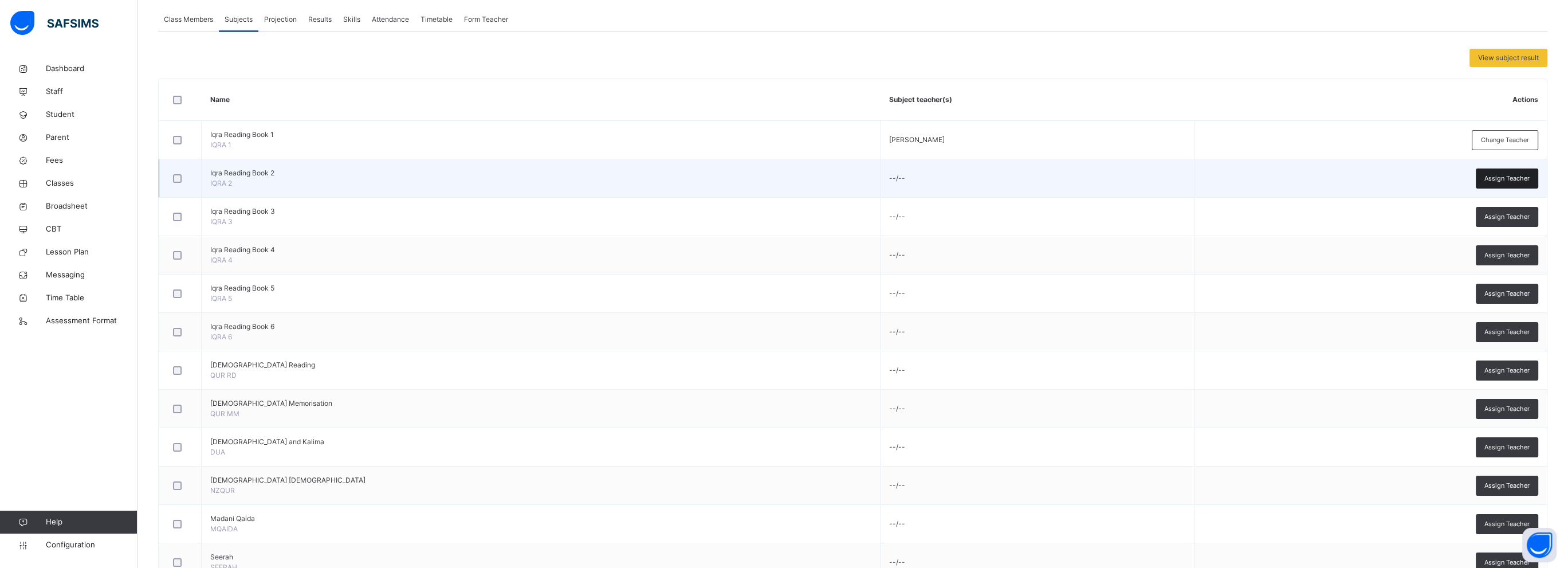
scroll to position [229, 0]
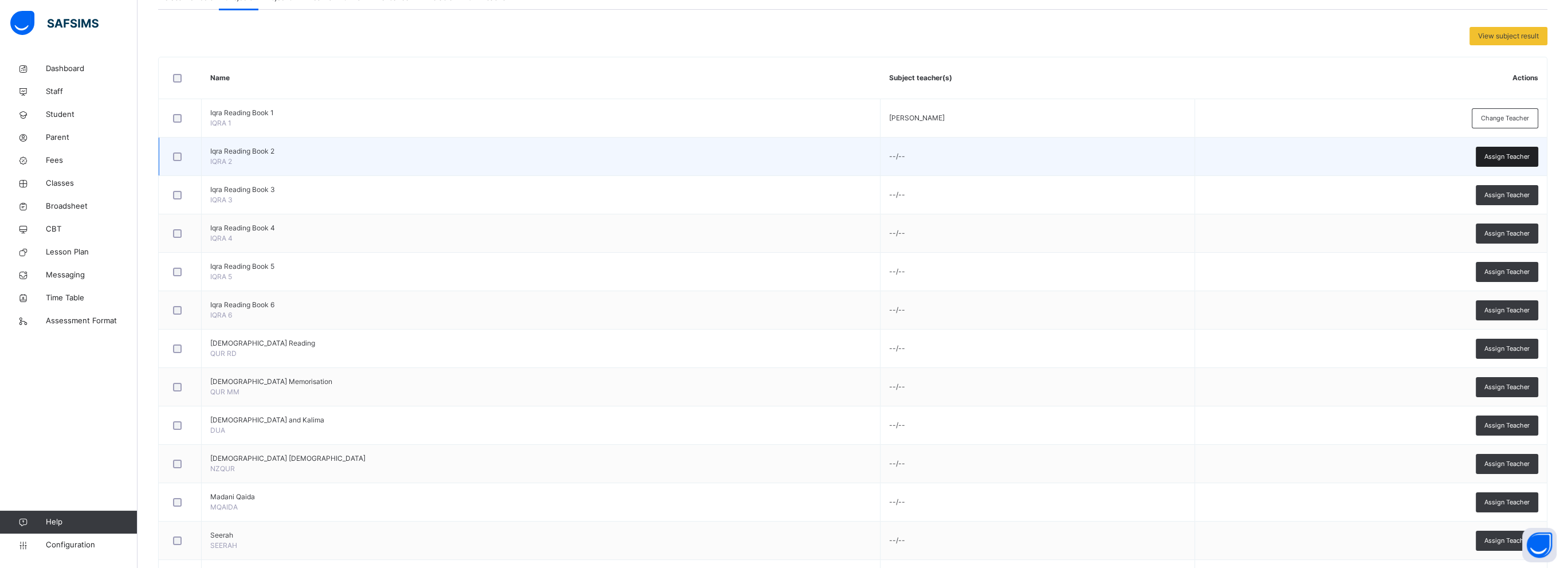
click at [1519, 148] on div "Assign Teacher" at bounding box center [1507, 157] width 62 height 20
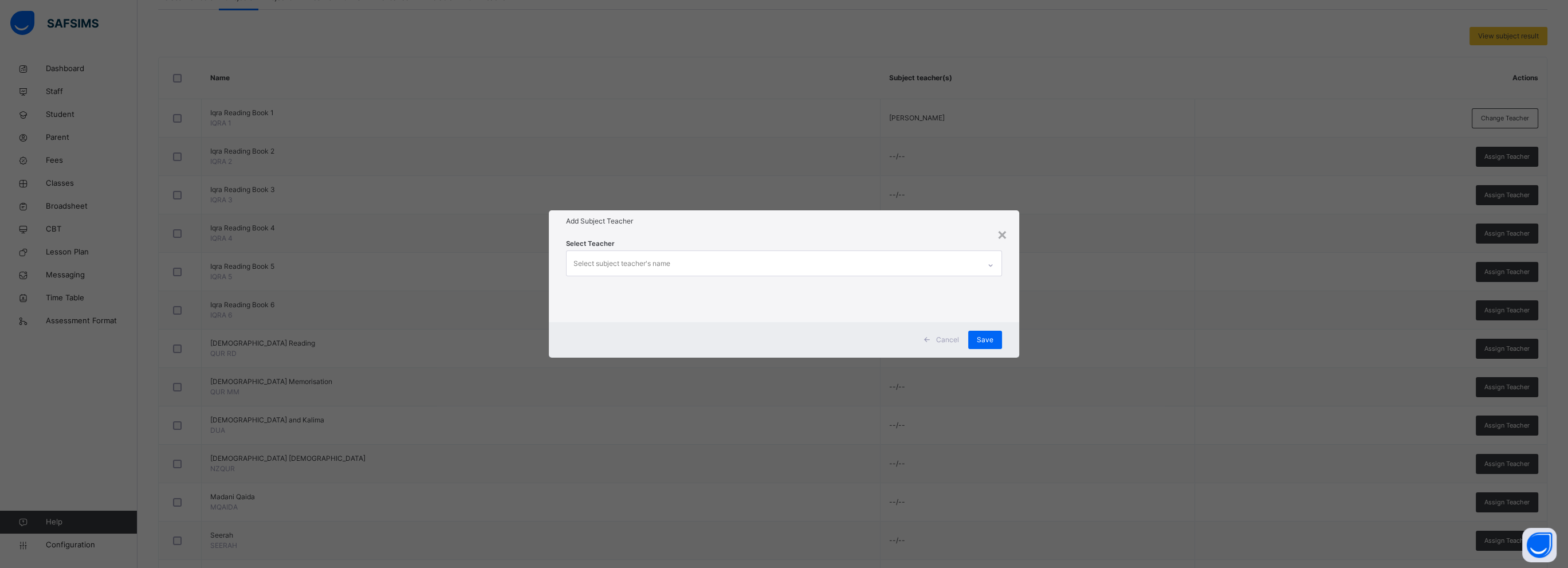
click at [622, 265] on div "Select subject teacher's name" at bounding box center [622, 264] width 97 height 22
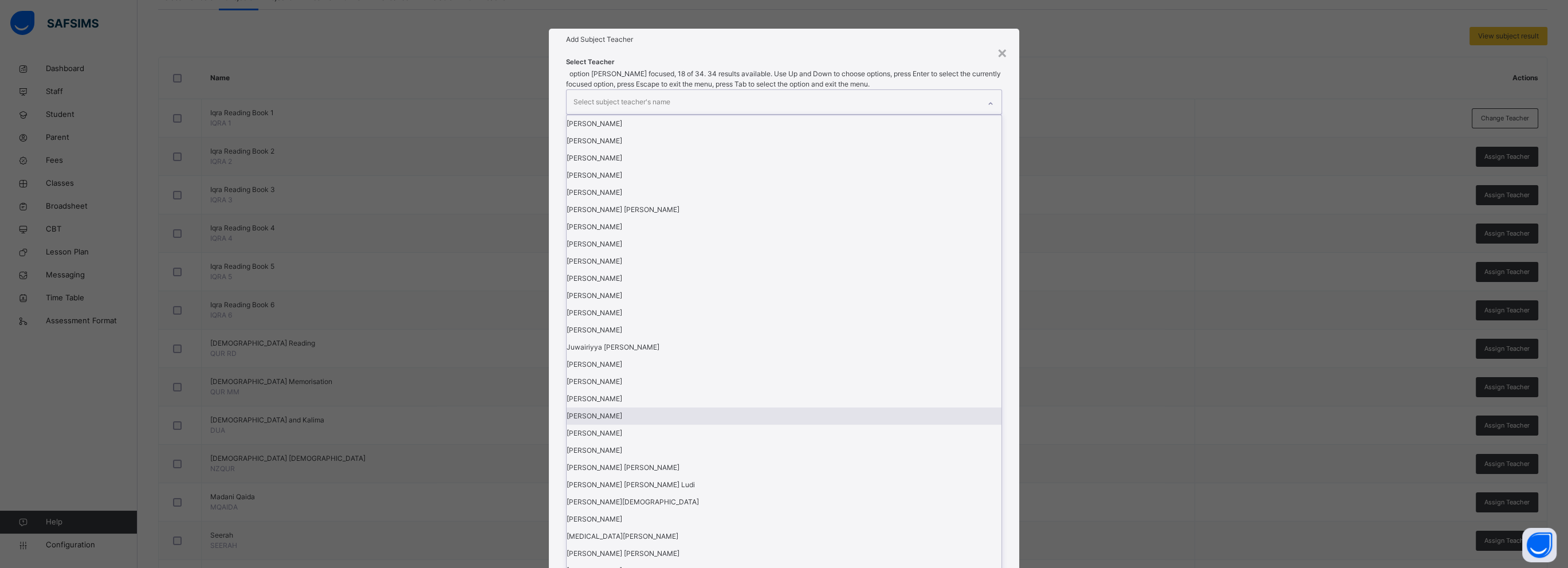
scroll to position [490, 0]
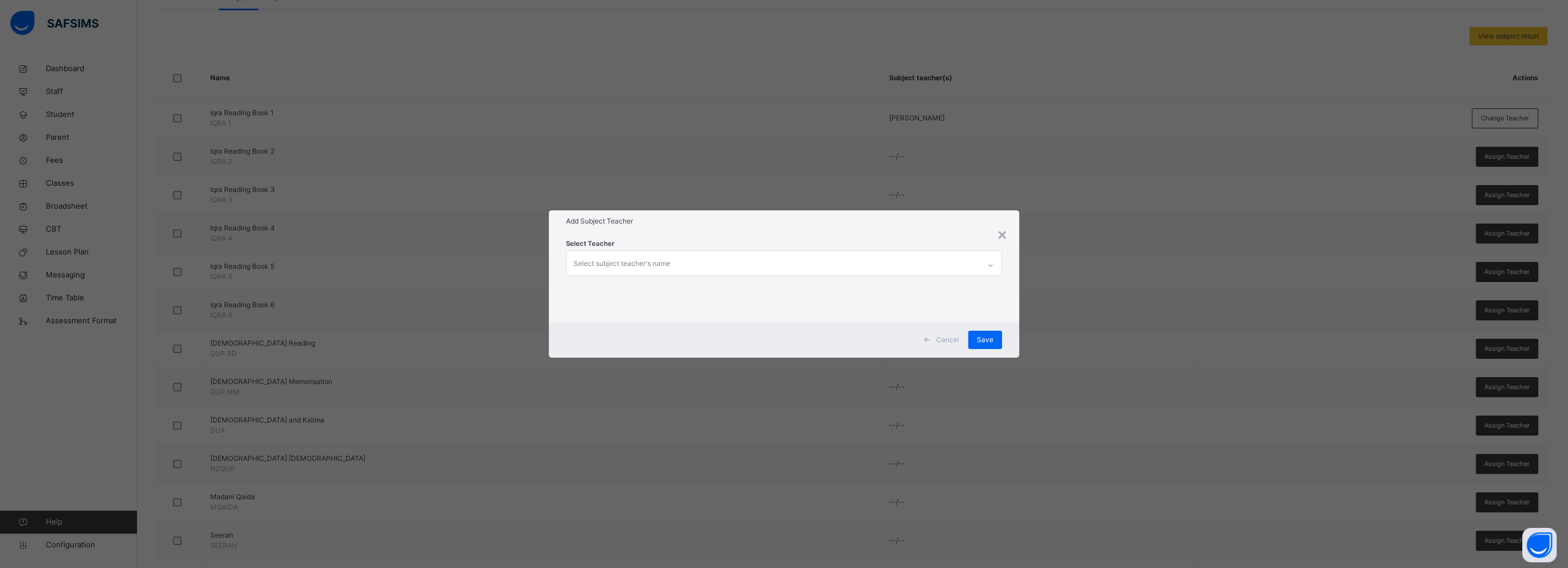
click at [791, 158] on div "× Add Subject Teacher Select Teacher Select subject teacher's name Cancel Save" at bounding box center [784, 284] width 1568 height 568
click at [944, 337] on span "Cancel" at bounding box center [948, 340] width 23 height 10
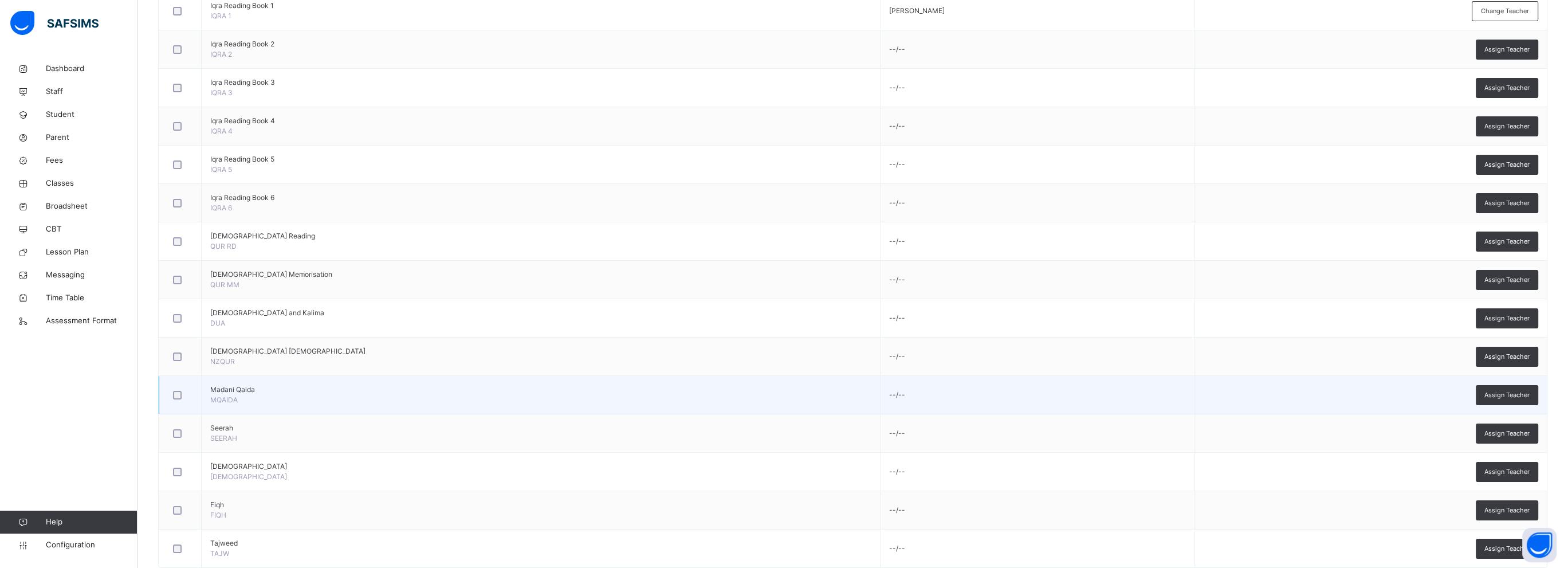
scroll to position [0, 0]
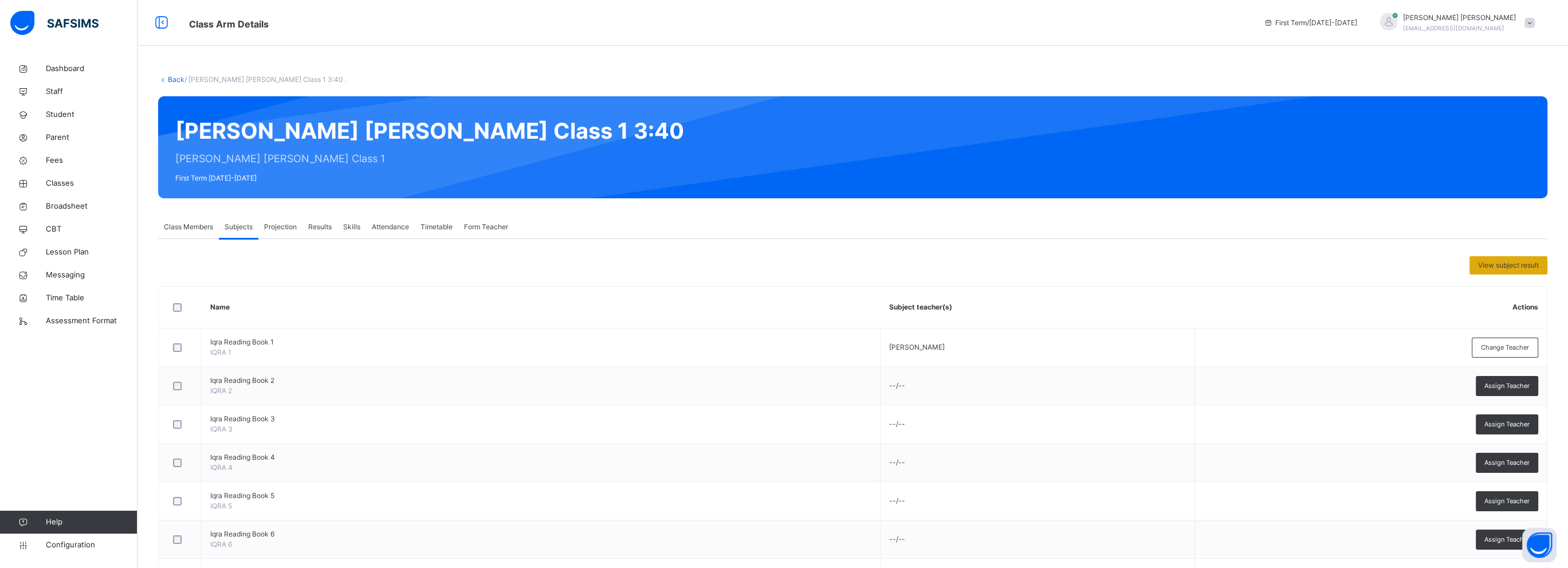
click at [1514, 267] on span "View subject result" at bounding box center [1509, 265] width 61 height 10
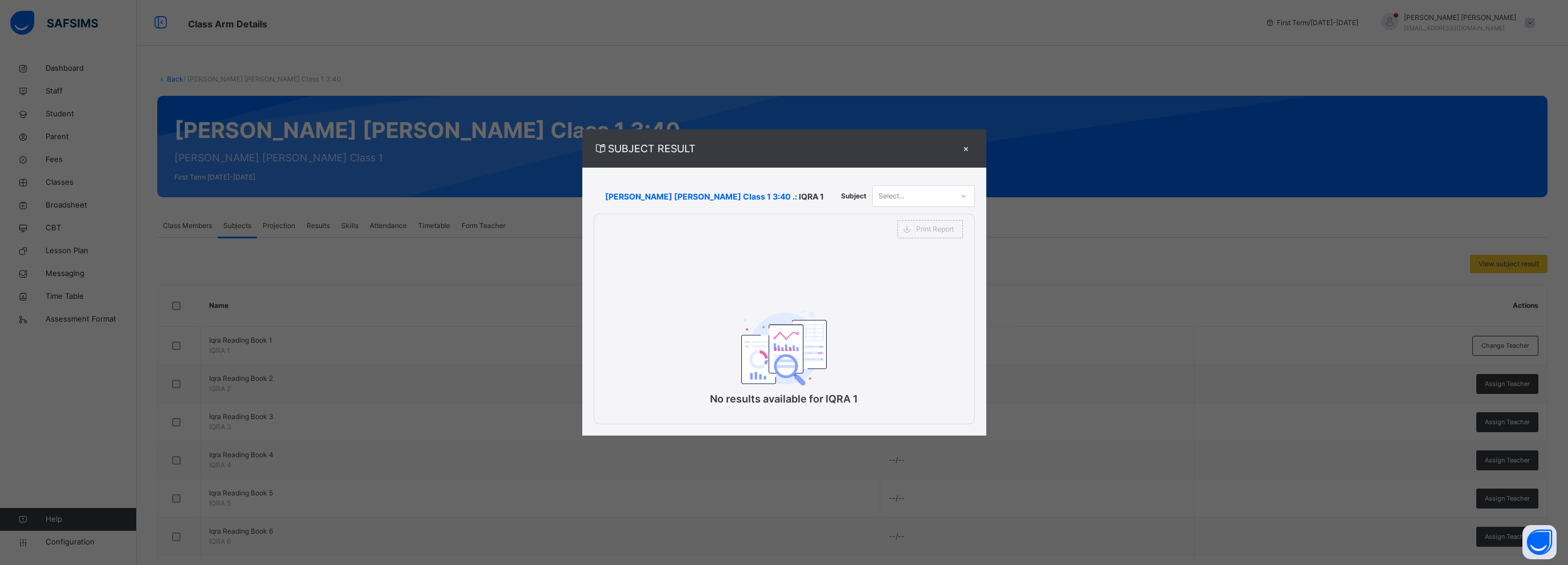
click at [903, 193] on div "Select..." at bounding box center [912, 196] width 80 height 18
click at [661, 194] on span "[PERSON_NAME] [PERSON_NAME] Class 1 3:40 .:" at bounding box center [701, 196] width 192 height 12
click at [959, 149] on div "×" at bounding box center [966, 148] width 17 height 16
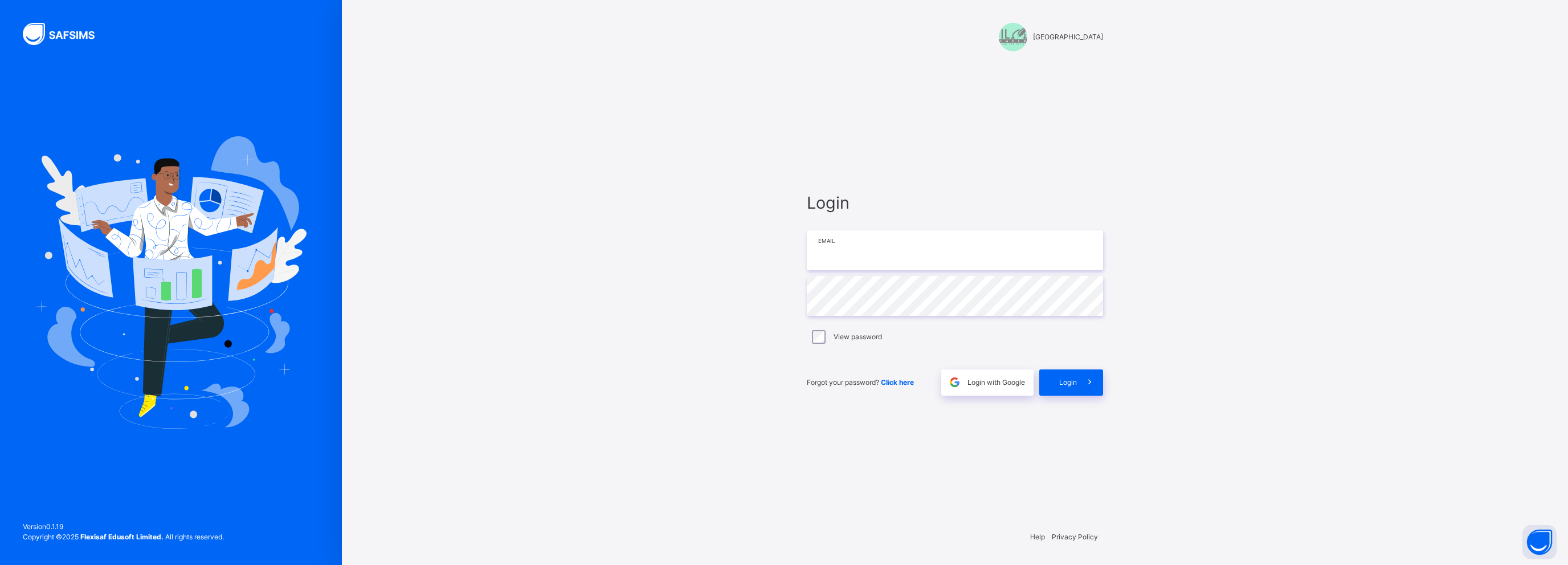
type input "**********"
click at [1069, 378] on span "Login" at bounding box center [1068, 383] width 18 height 10
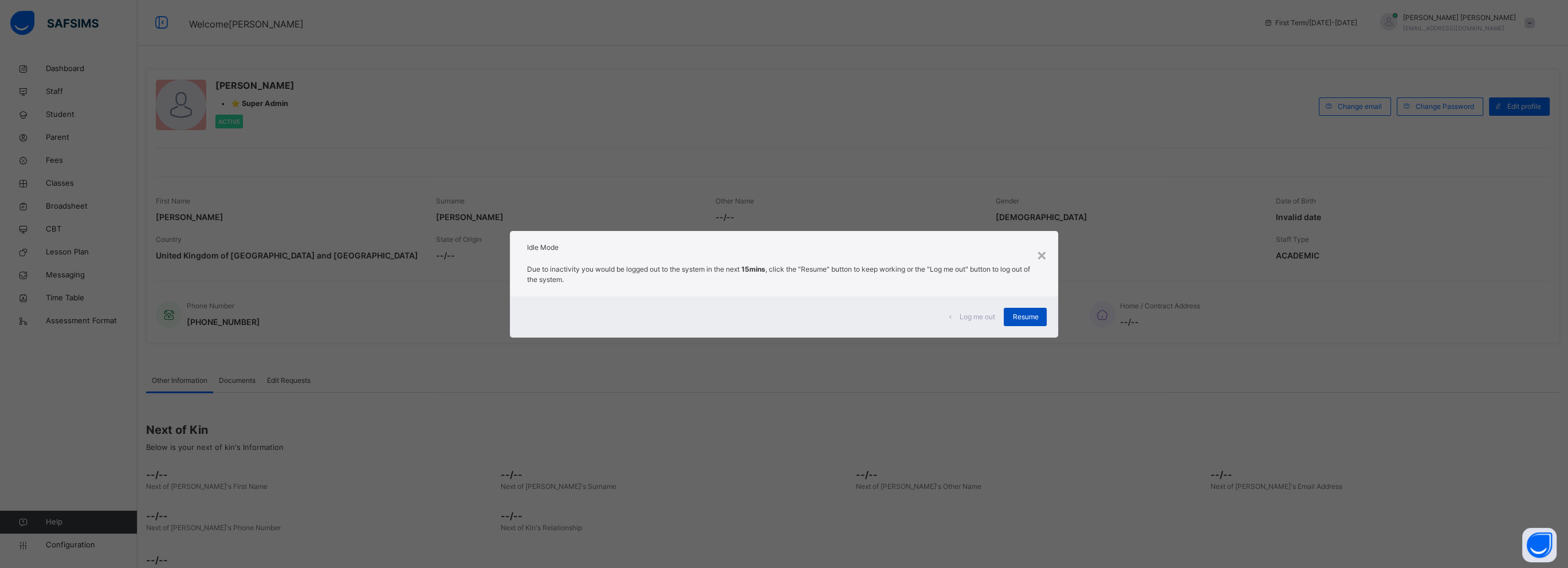
click at [1018, 315] on span "Resume" at bounding box center [1025, 316] width 26 height 10
click at [1045, 255] on div "×" at bounding box center [1041, 254] width 11 height 24
